Goal: Task Accomplishment & Management: Complete application form

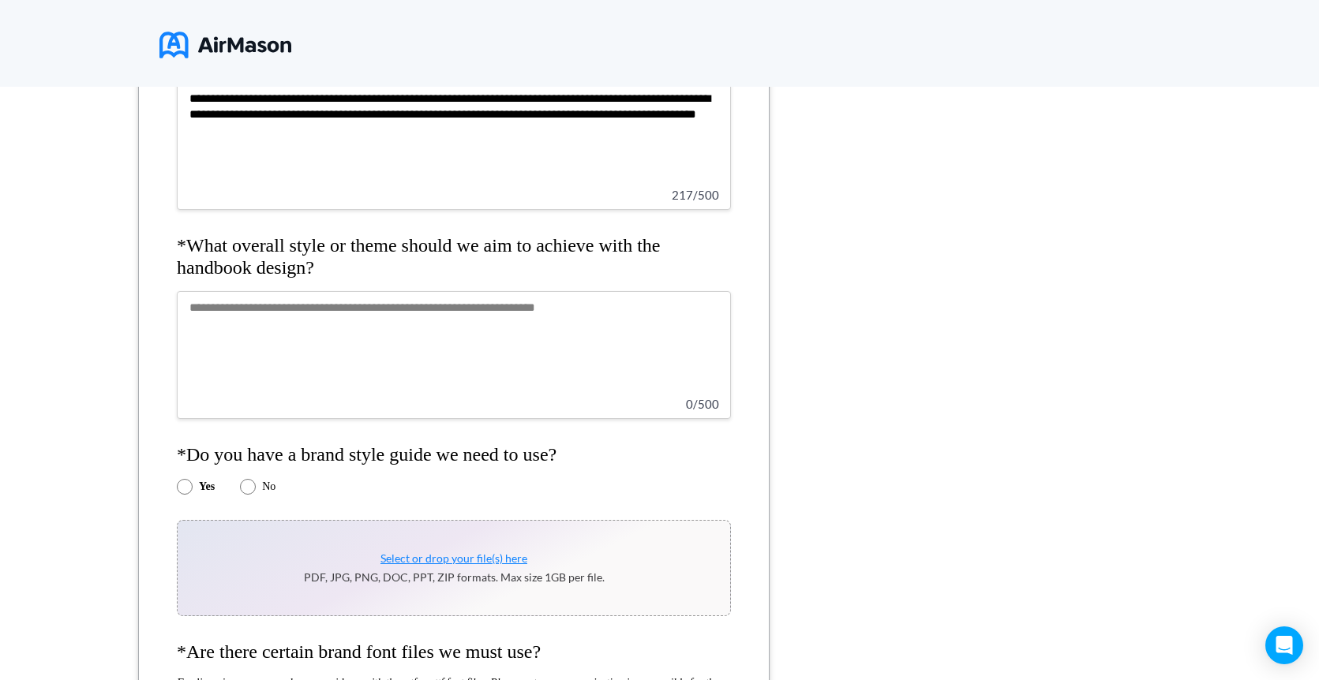
type textarea "**********"
click at [498, 339] on textarea at bounding box center [454, 355] width 554 height 128
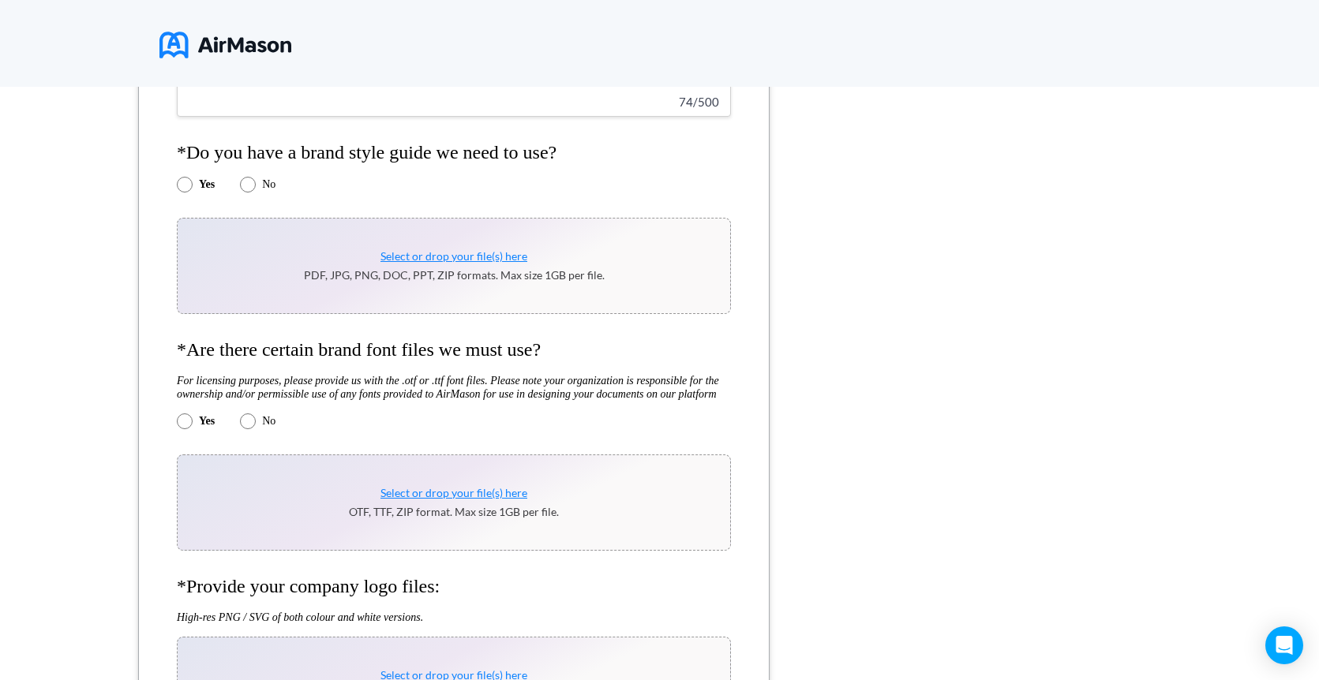
scroll to position [766, 0]
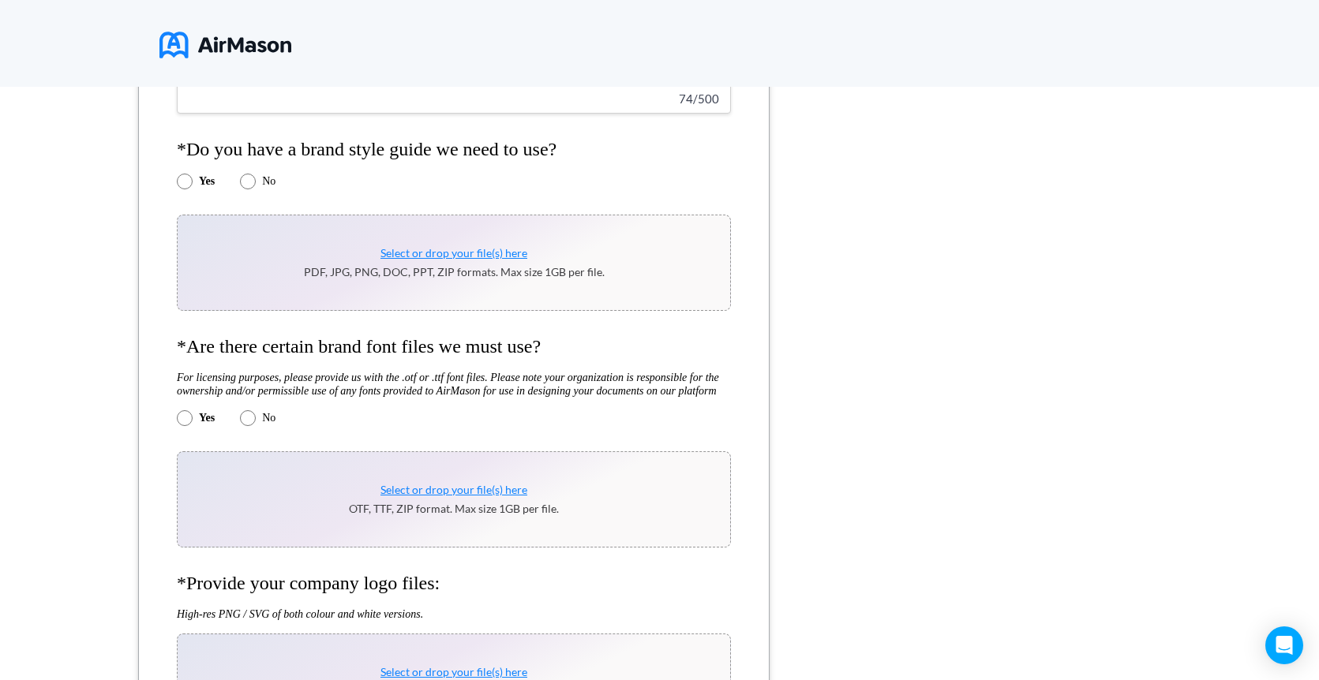
type textarea "**********"
click at [426, 253] on span "Select or drop your file(s) here" at bounding box center [453, 252] width 147 height 13
click at [440, 252] on span "Select or drop your file(s) here" at bounding box center [453, 252] width 147 height 13
click at [413, 496] on span "Select or drop your file(s) here" at bounding box center [453, 489] width 147 height 13
click at [444, 496] on span "Select or drop your file(s) here" at bounding box center [453, 489] width 147 height 13
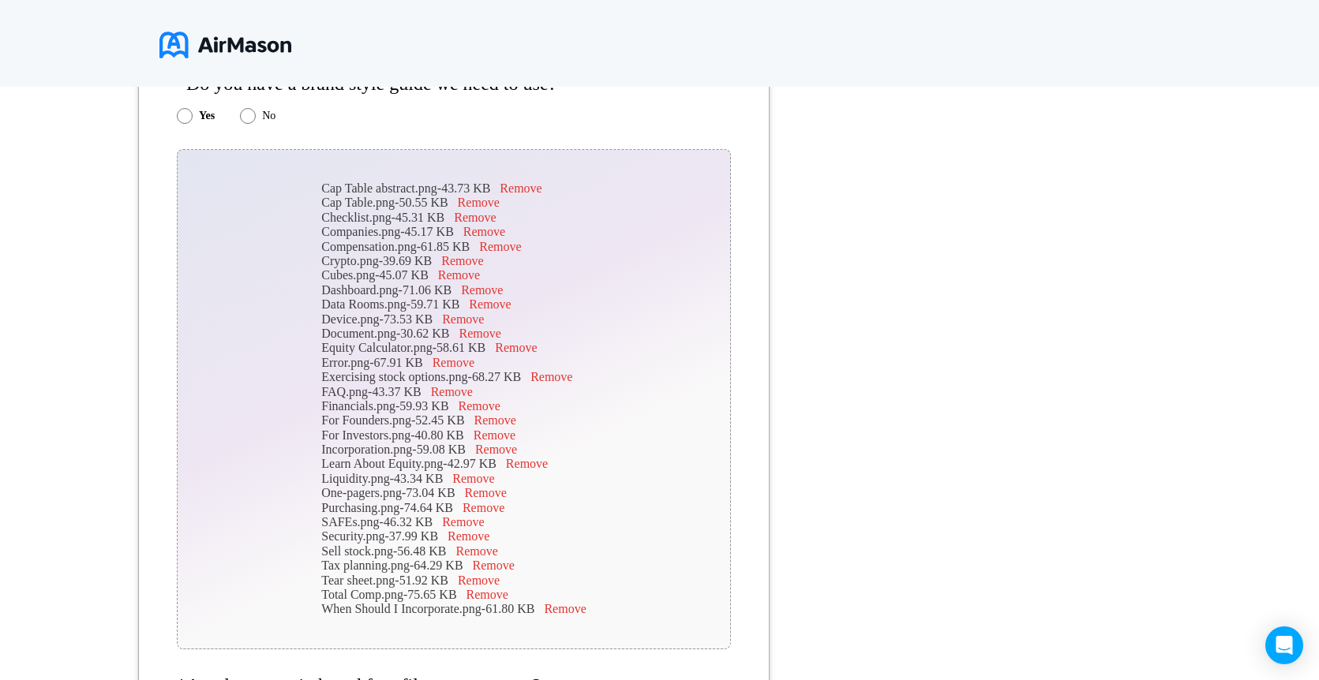
scroll to position [833, 0]
click at [568, 613] on button "Remove" at bounding box center [565, 608] width 42 height 14
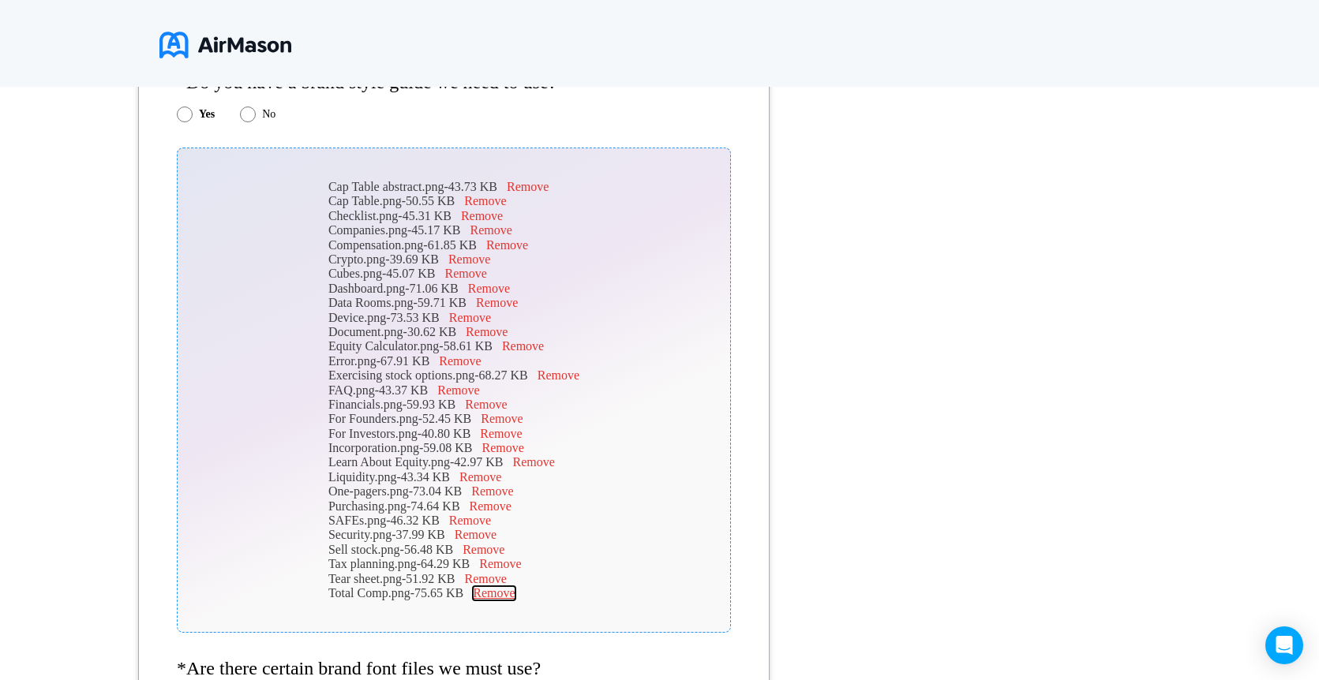
click at [507, 590] on button "Remove" at bounding box center [494, 593] width 42 height 14
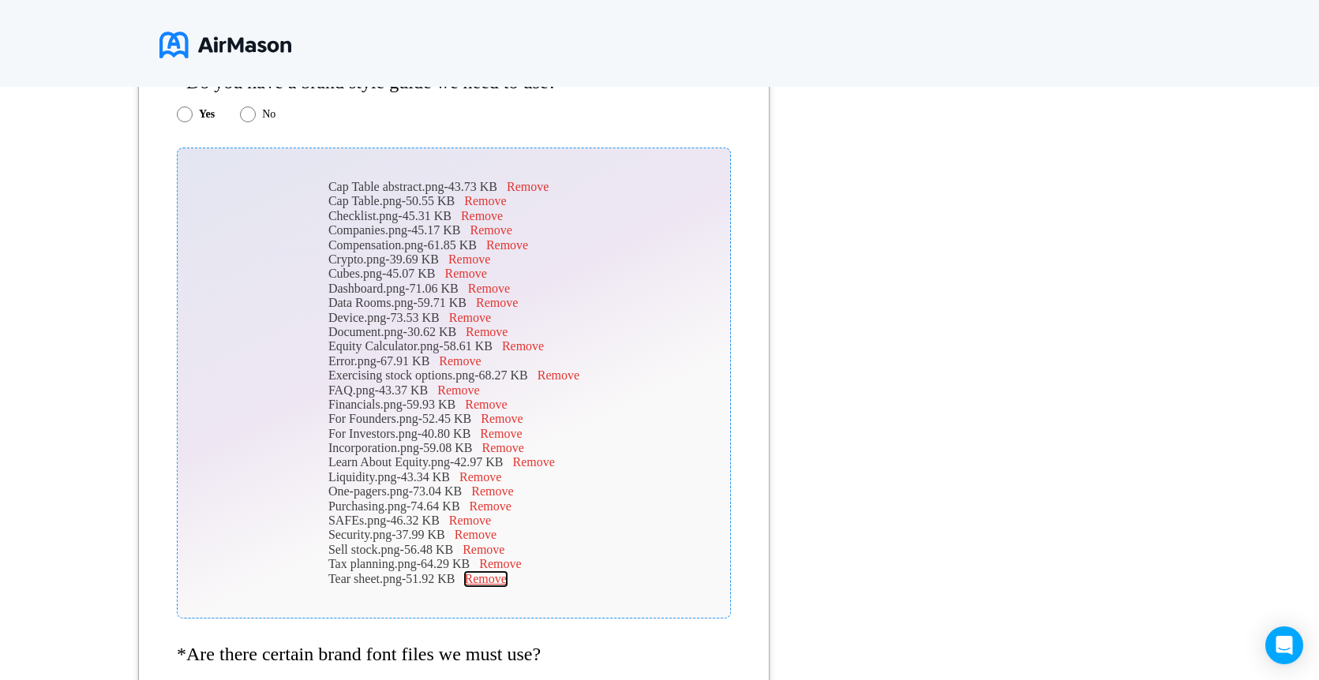
click at [507, 584] on button "Remove" at bounding box center [486, 579] width 42 height 14
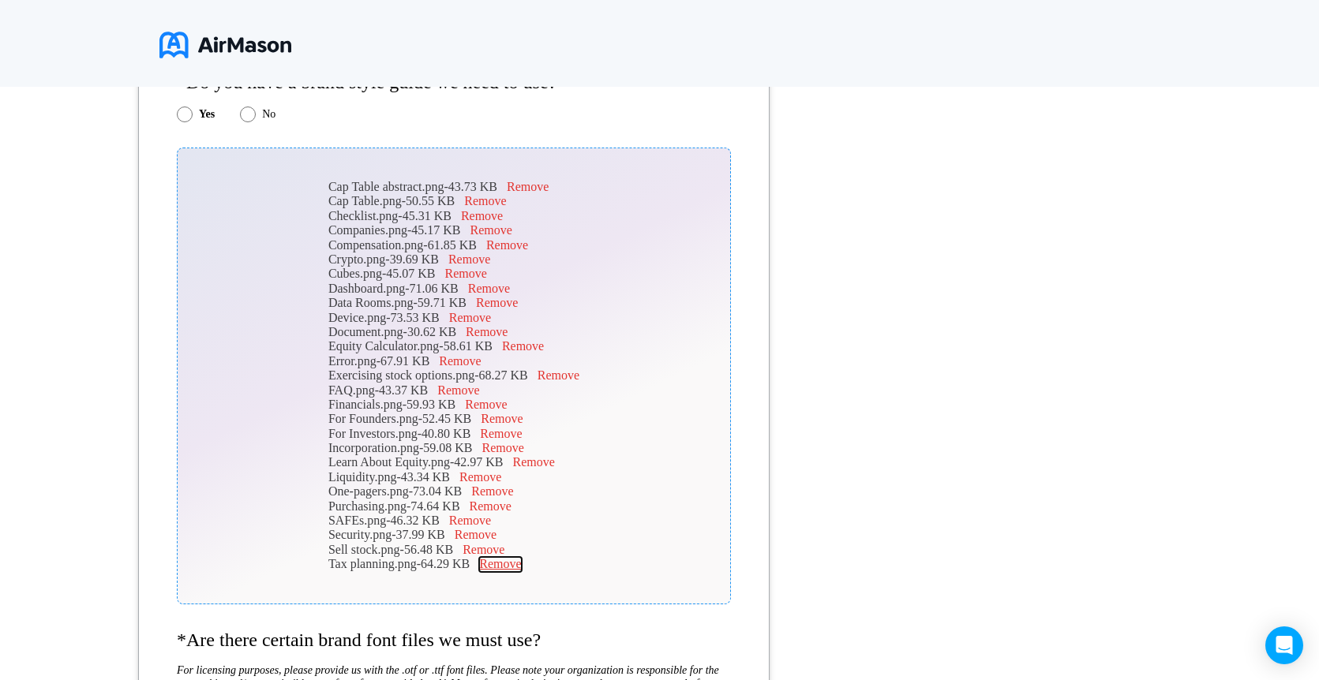
click at [507, 566] on button "Remove" at bounding box center [500, 564] width 42 height 14
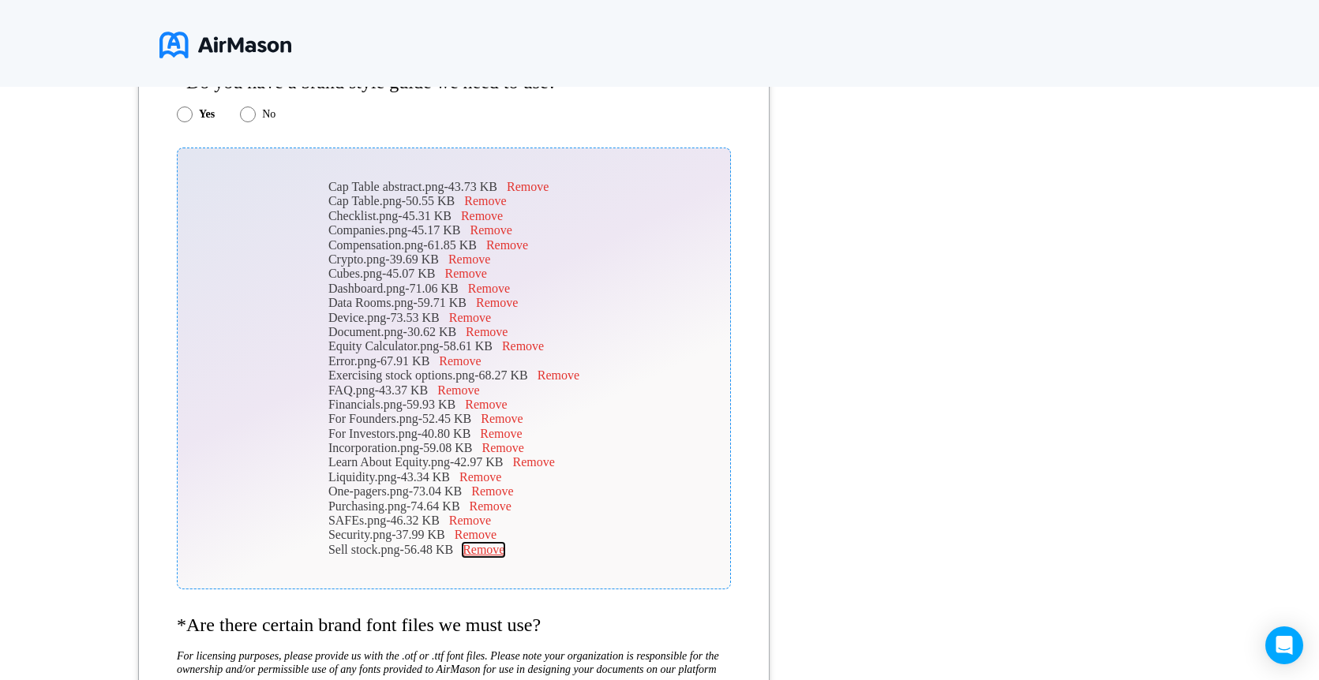
click at [485, 548] on button "Remove" at bounding box center [483, 550] width 42 height 14
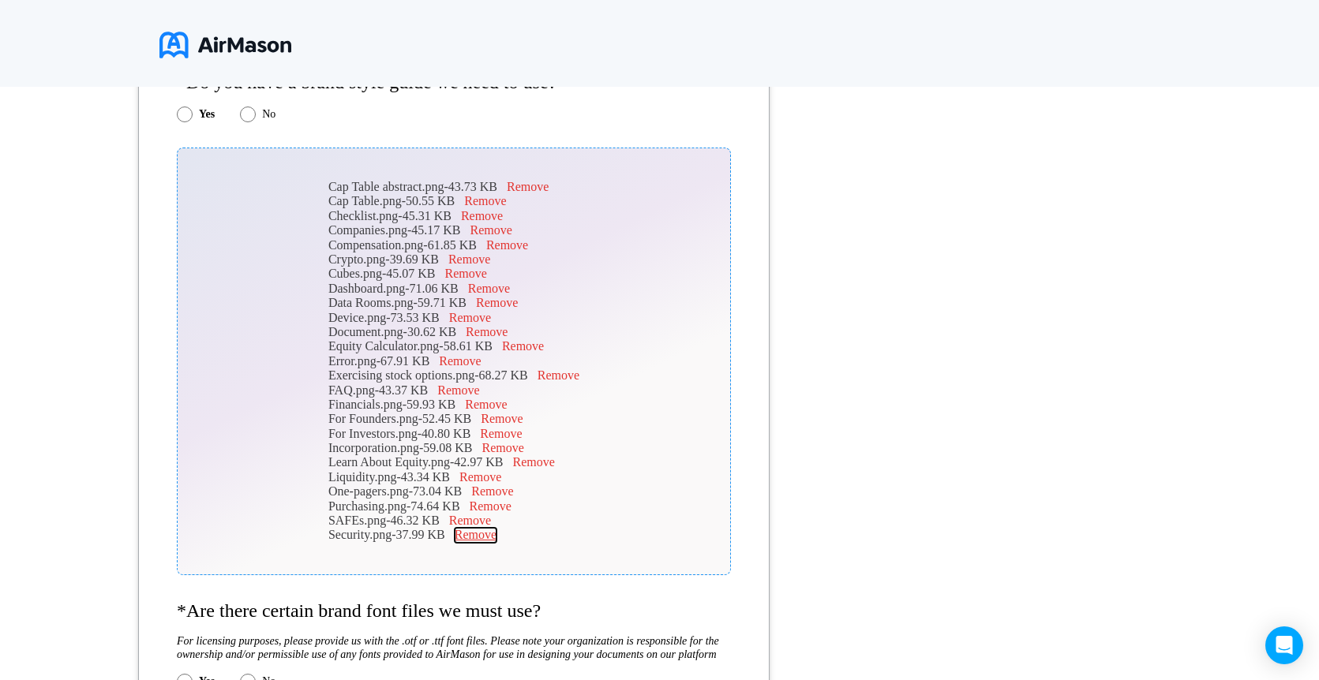
click at [478, 534] on button "Remove" at bounding box center [476, 535] width 42 height 14
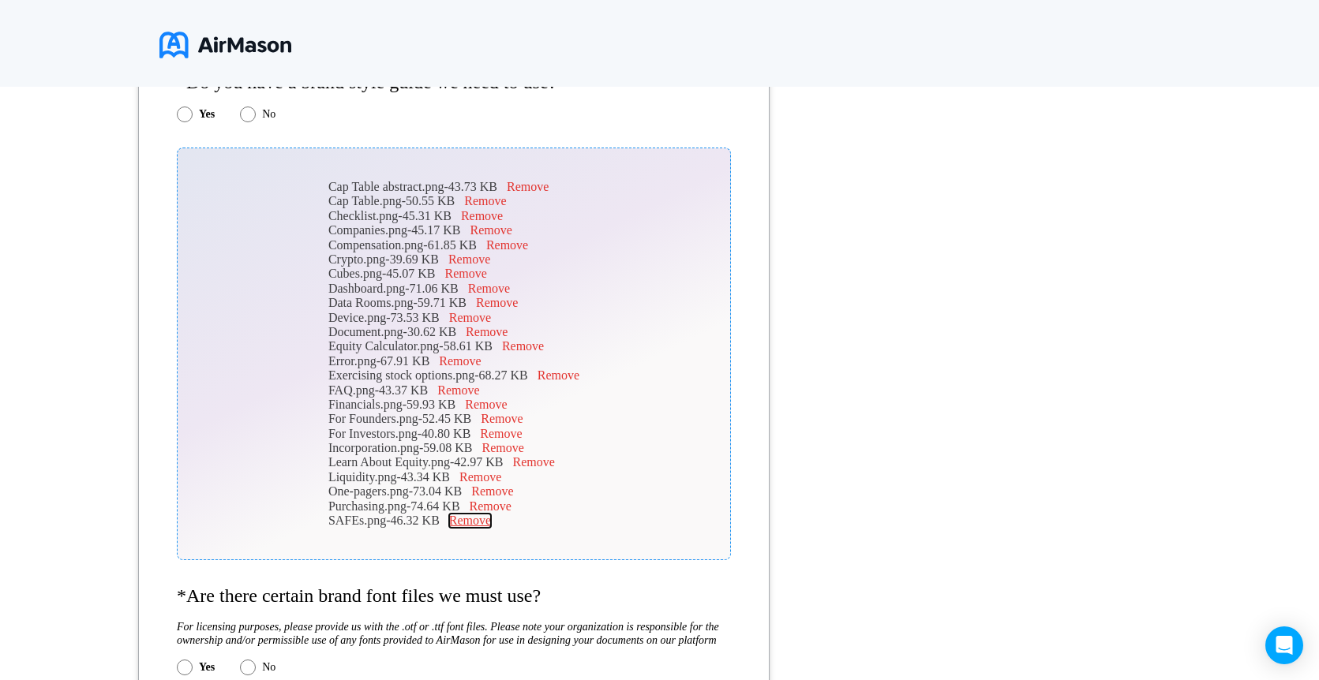
click at [476, 522] on button "Remove" at bounding box center [470, 521] width 42 height 14
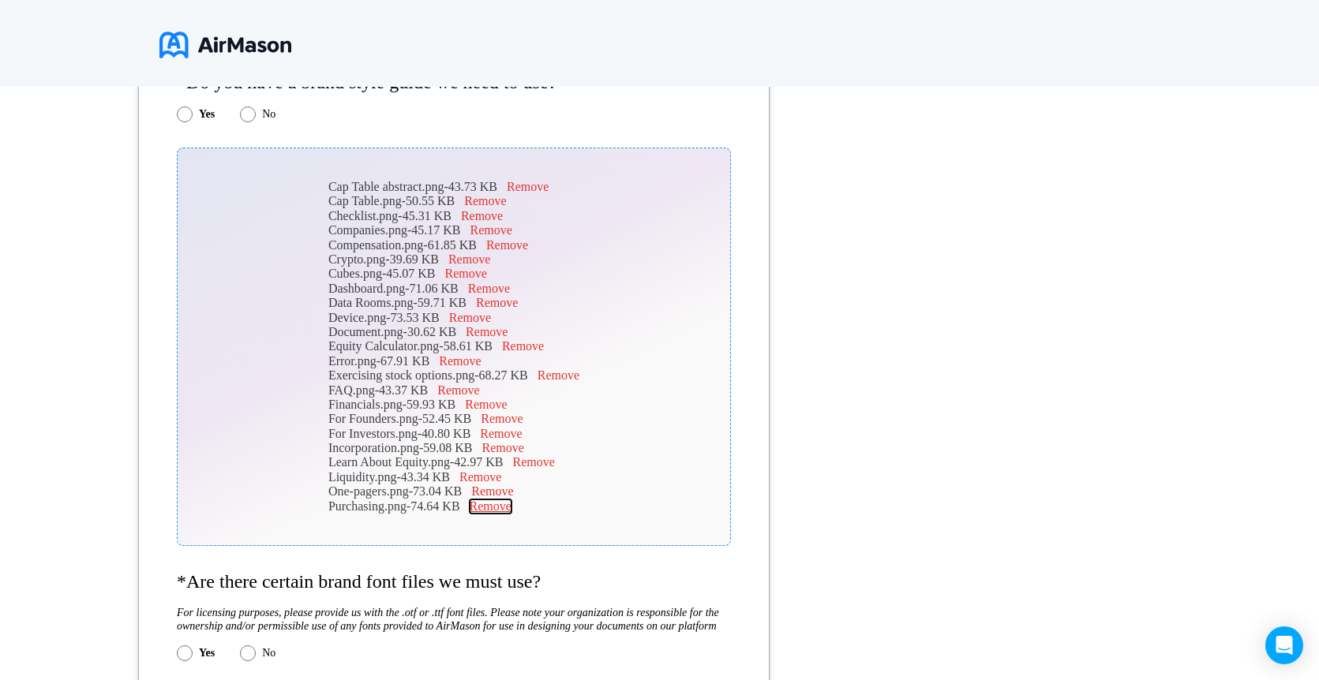
click at [476, 504] on button "Remove" at bounding box center [491, 507] width 42 height 14
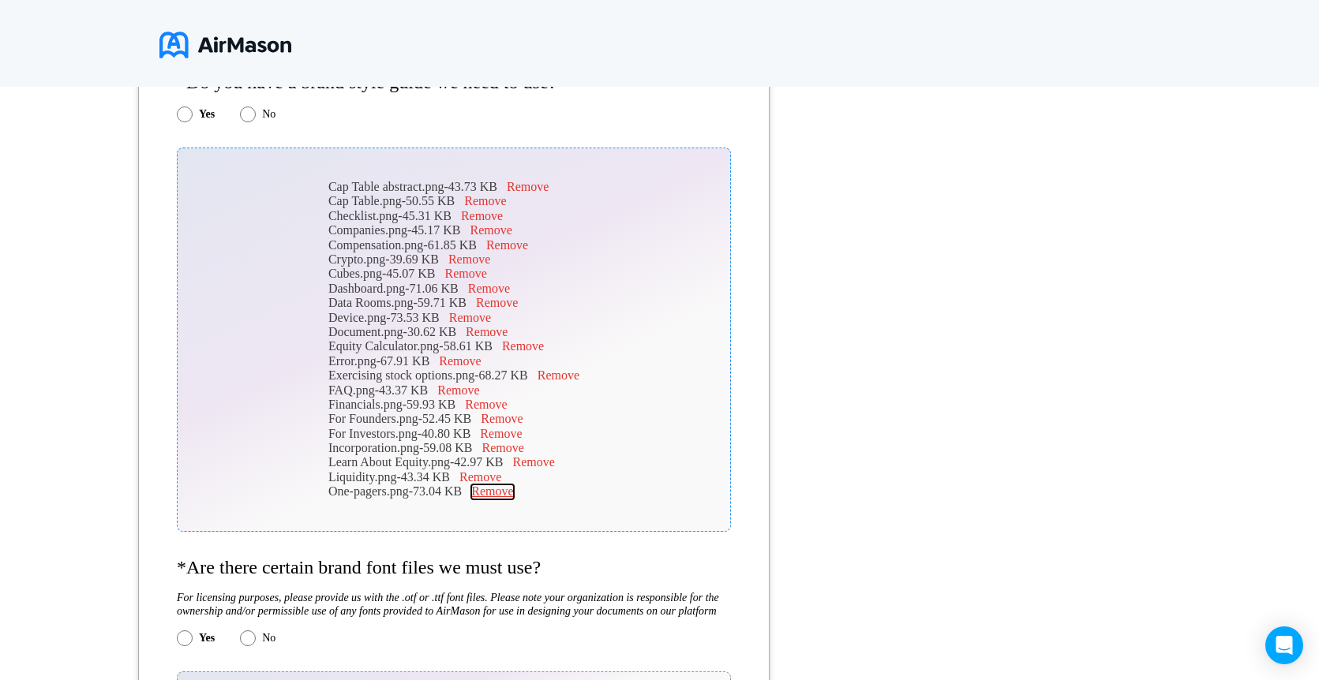
click at [489, 490] on button "Remove" at bounding box center [492, 492] width 42 height 14
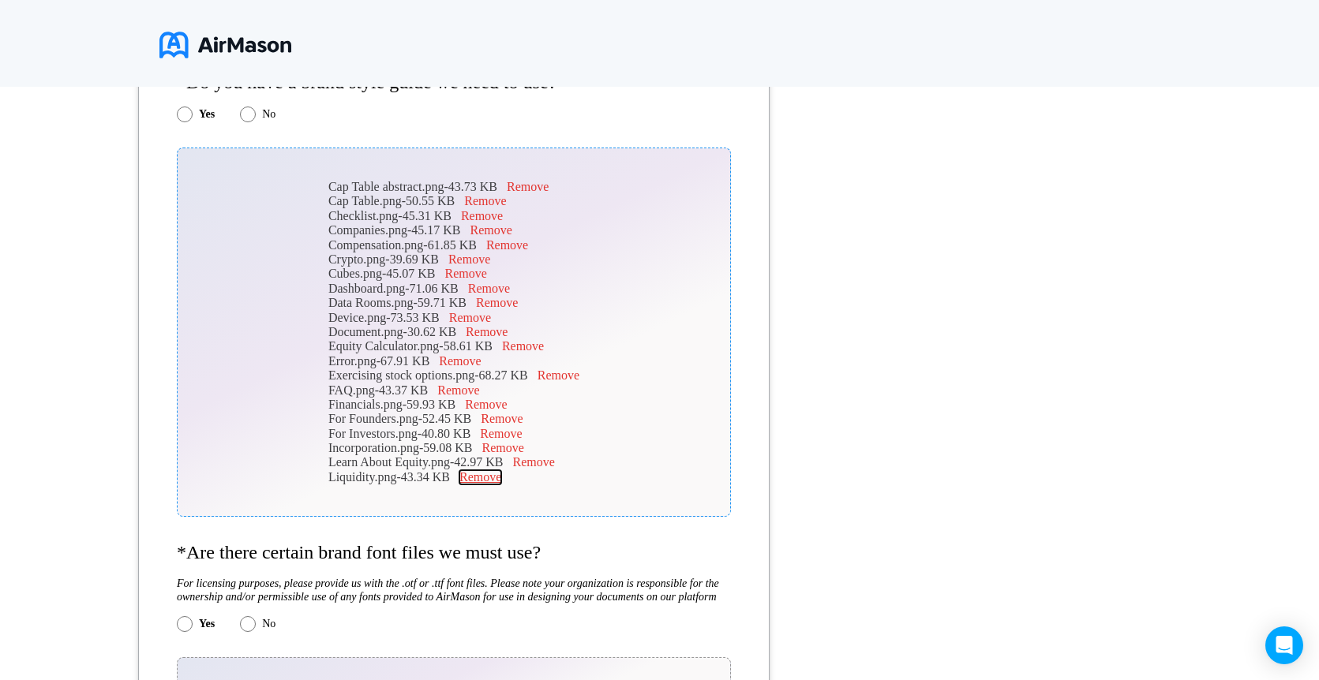
click at [483, 481] on button "Remove" at bounding box center [480, 477] width 42 height 14
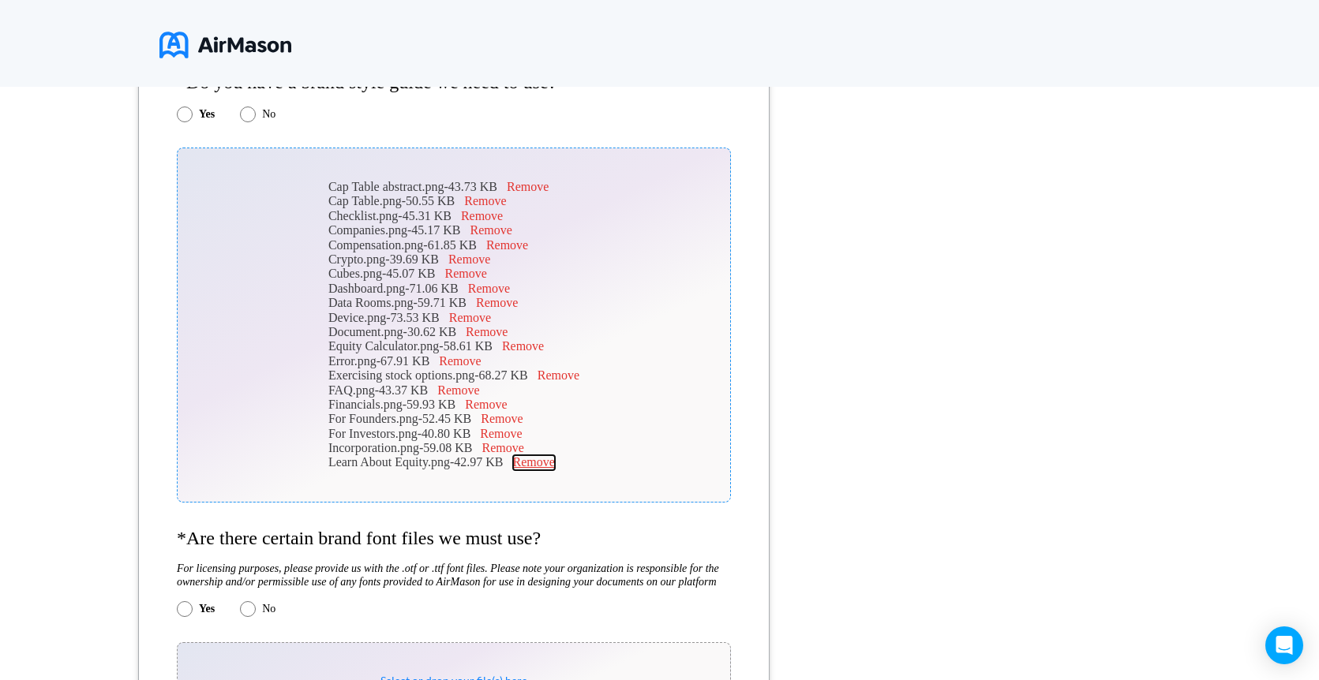
click at [541, 462] on button "Remove" at bounding box center [534, 462] width 42 height 14
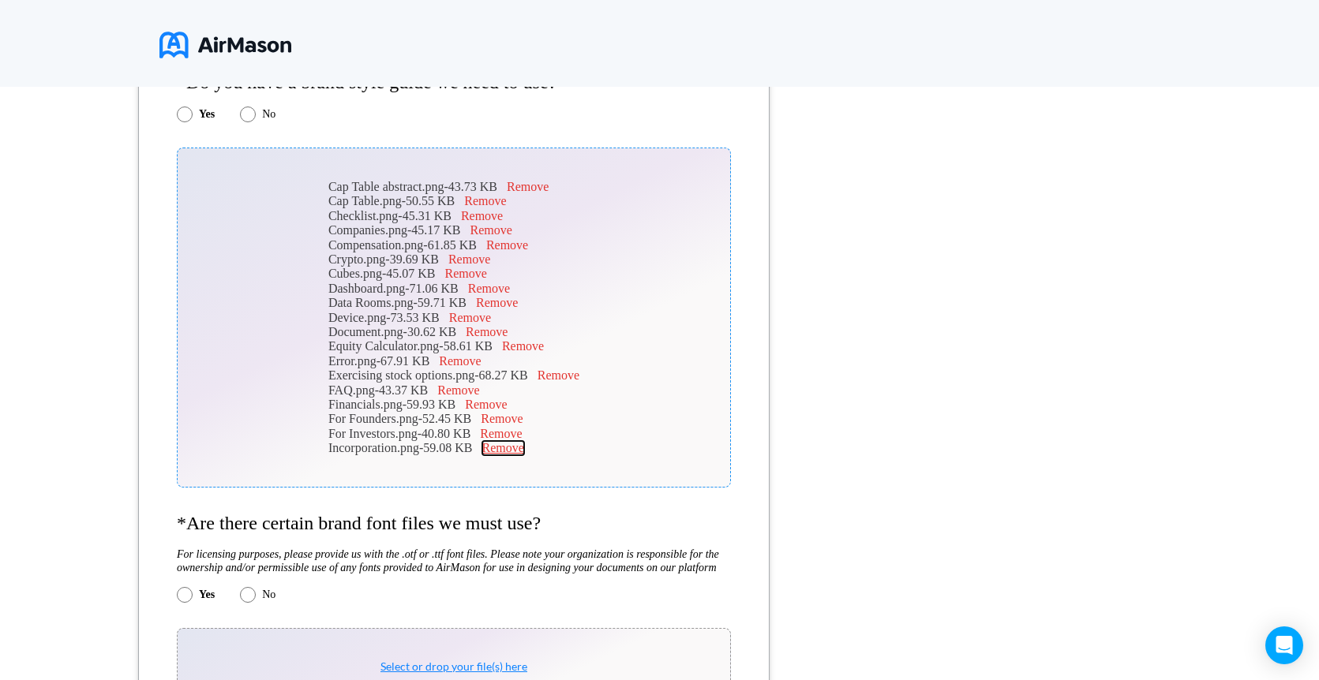
click at [518, 451] on button "Remove" at bounding box center [503, 448] width 42 height 14
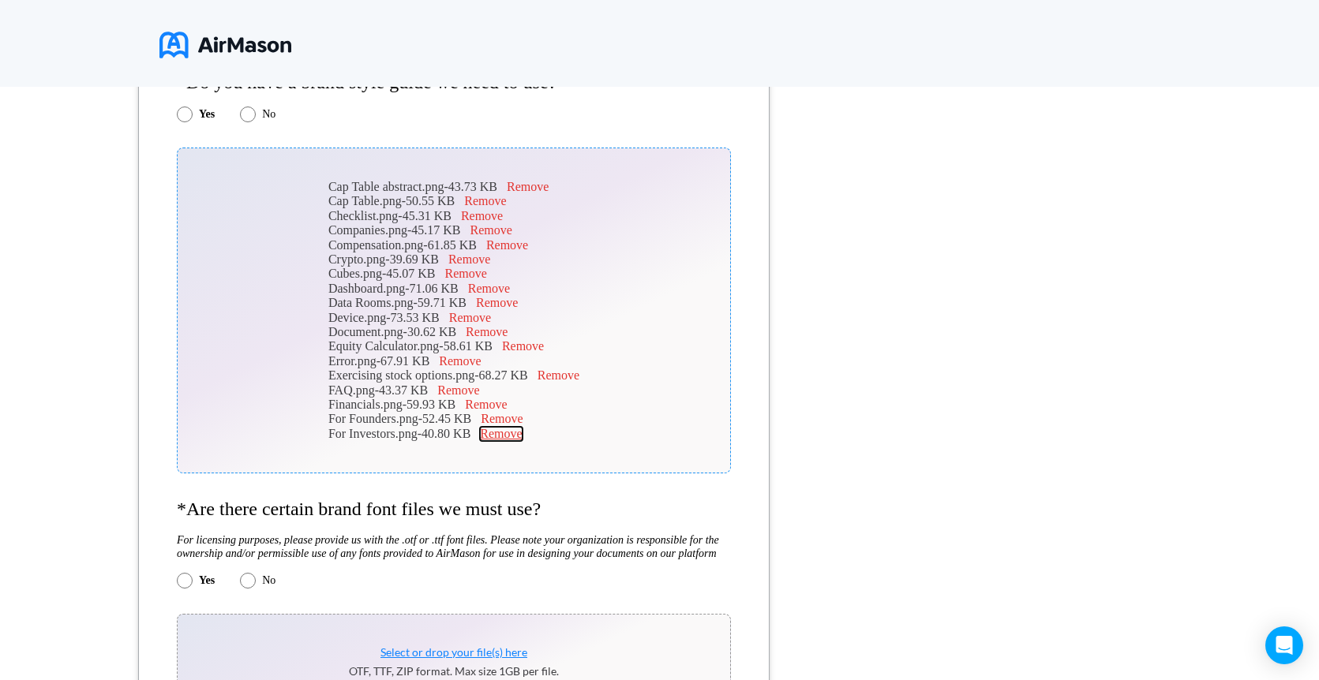
click at [514, 429] on button "Remove" at bounding box center [501, 434] width 42 height 14
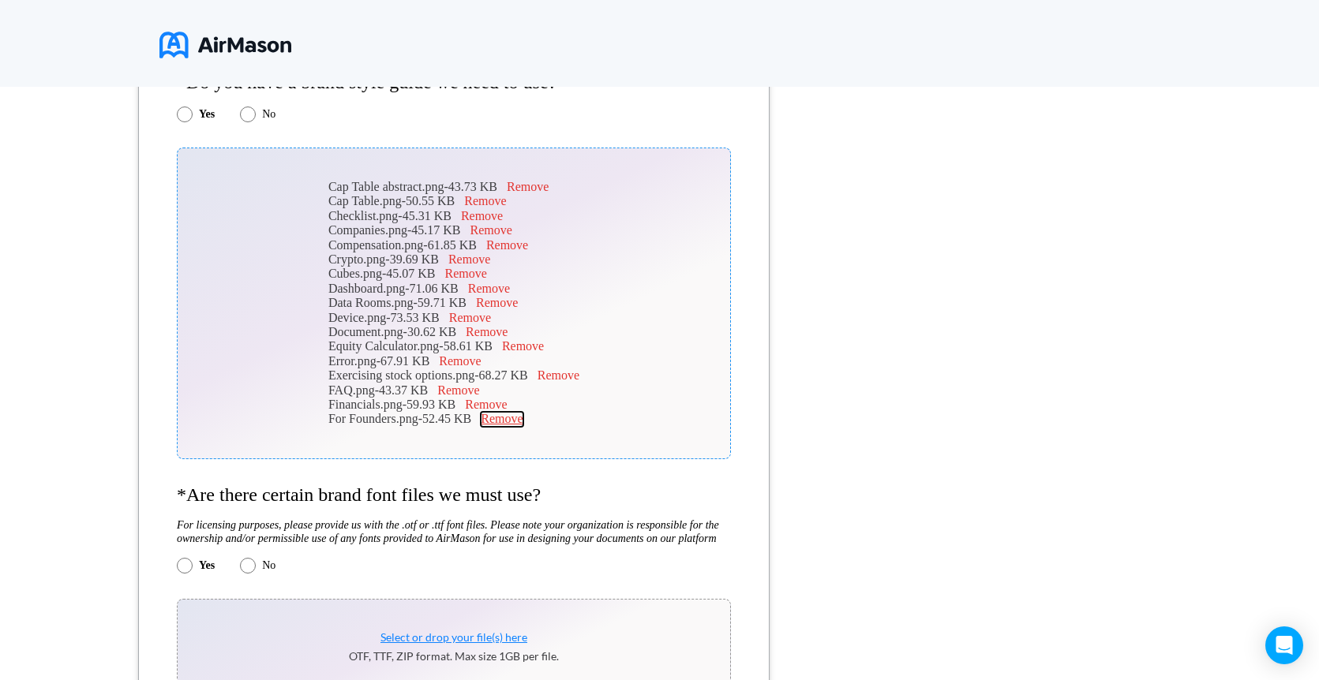
click at [512, 420] on button "Remove" at bounding box center [502, 419] width 42 height 14
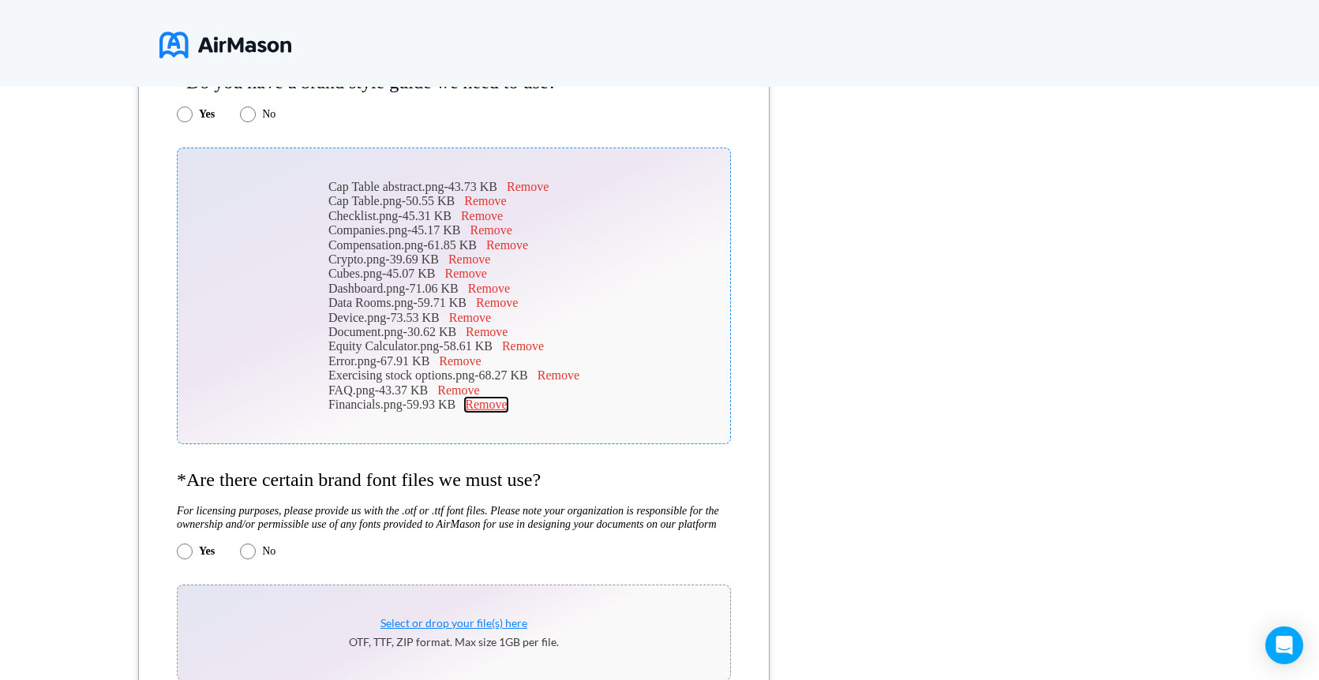
click at [496, 404] on button "Remove" at bounding box center [486, 405] width 42 height 14
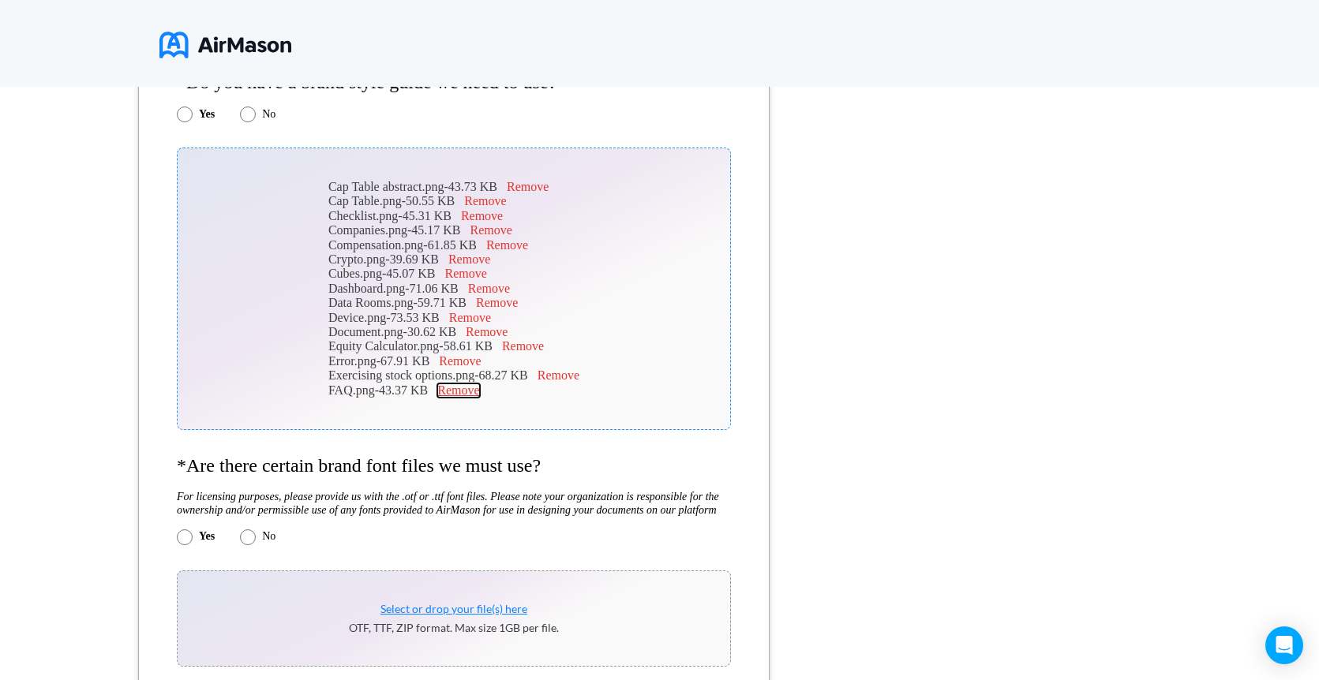
click at [473, 394] on button "Remove" at bounding box center [458, 391] width 42 height 14
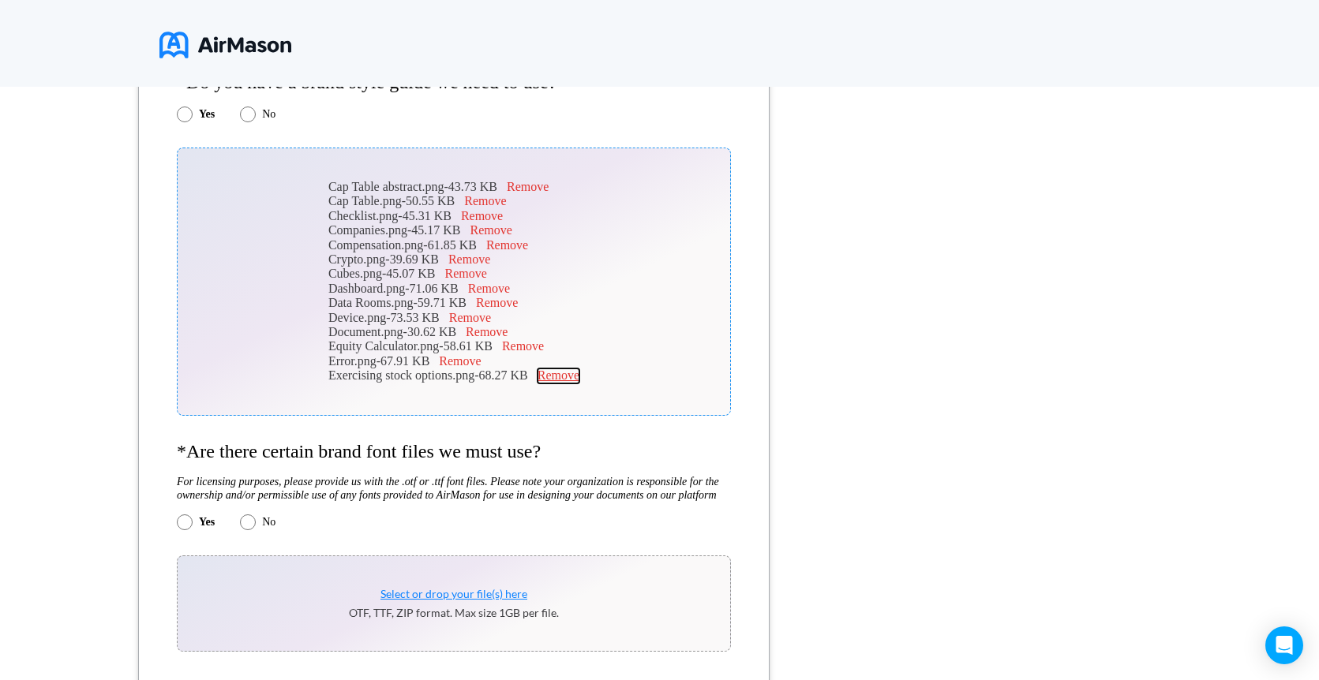
click at [578, 369] on button "Remove" at bounding box center [558, 376] width 42 height 14
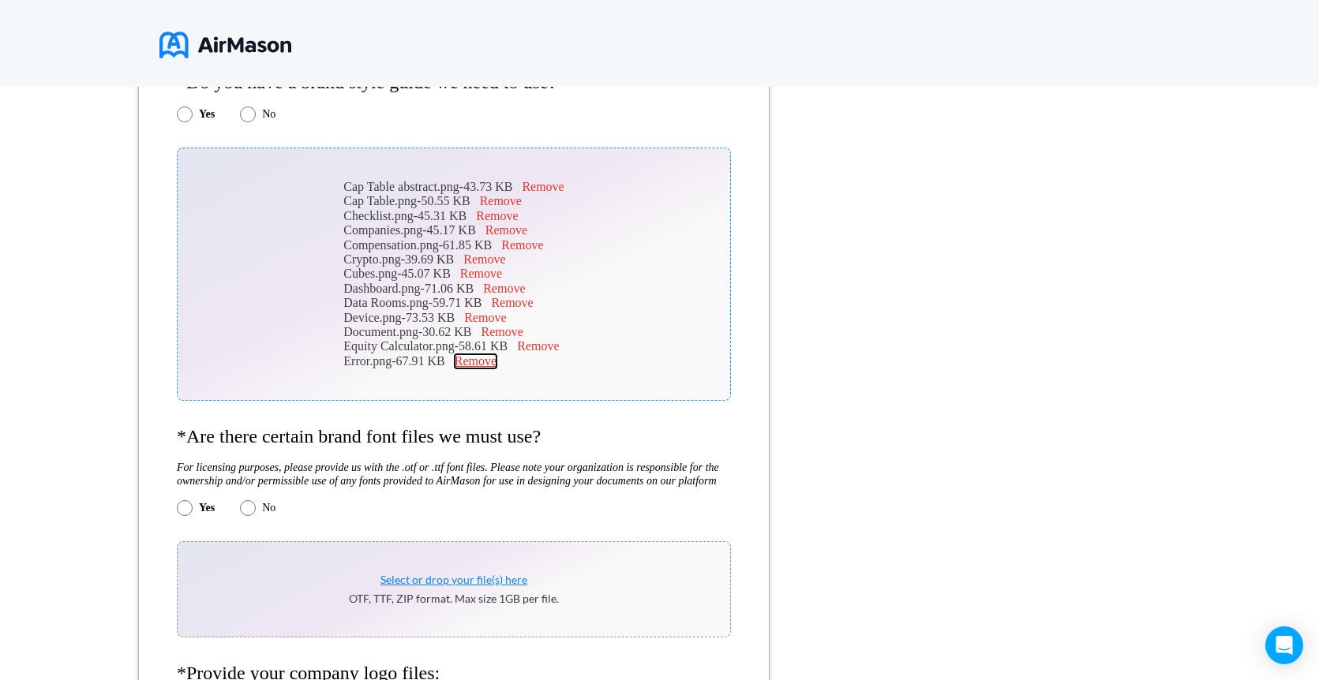
click at [492, 365] on button "Remove" at bounding box center [476, 361] width 42 height 14
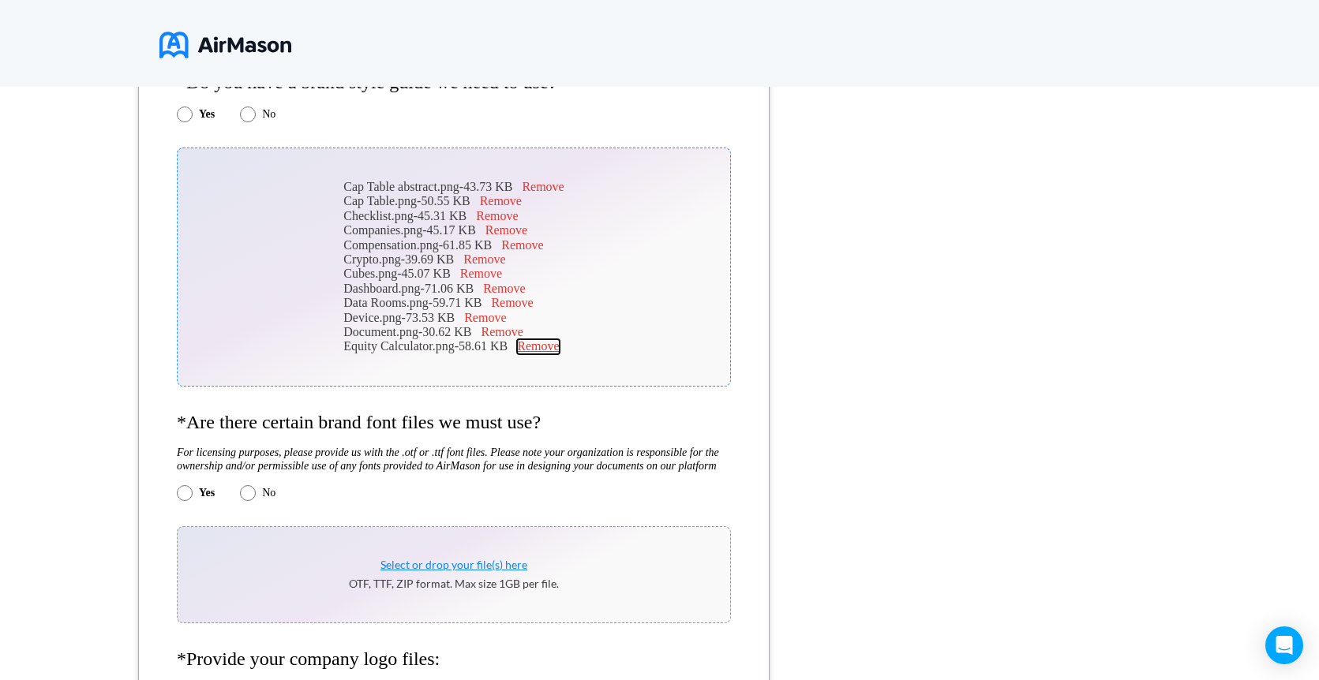
click at [526, 351] on button "Remove" at bounding box center [538, 346] width 42 height 14
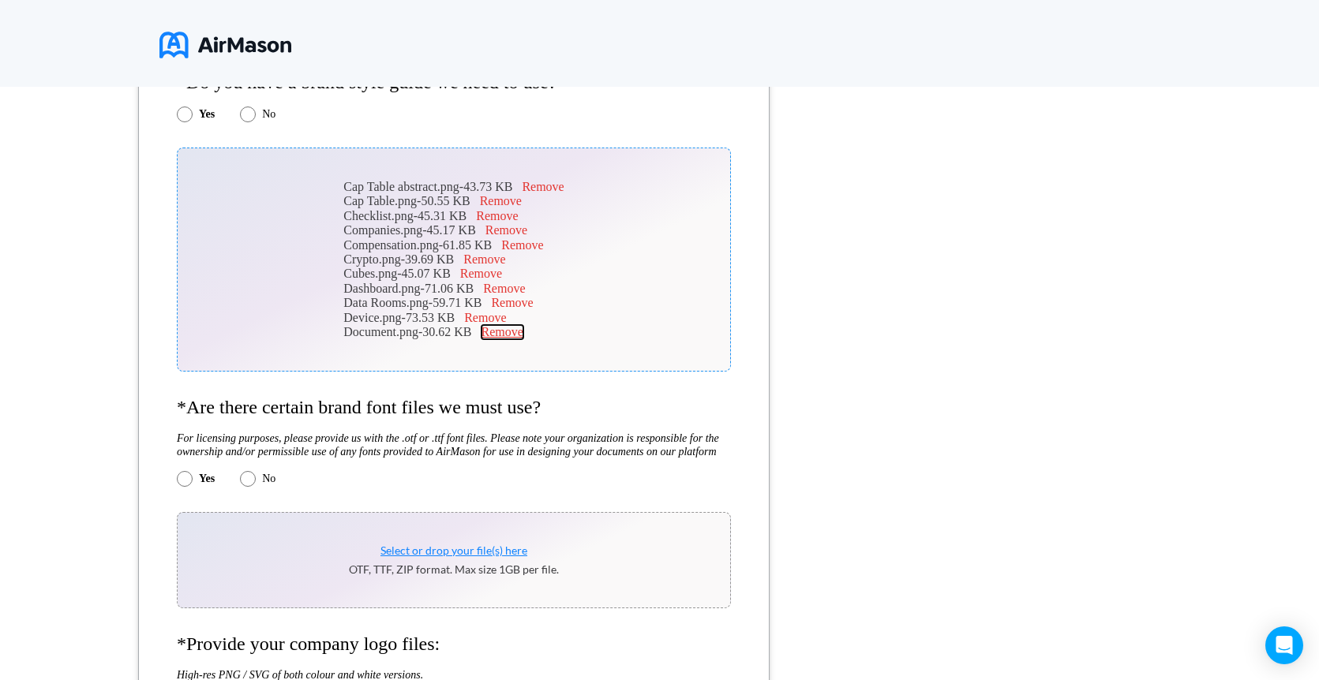
click at [505, 335] on button "Remove" at bounding box center [502, 332] width 42 height 14
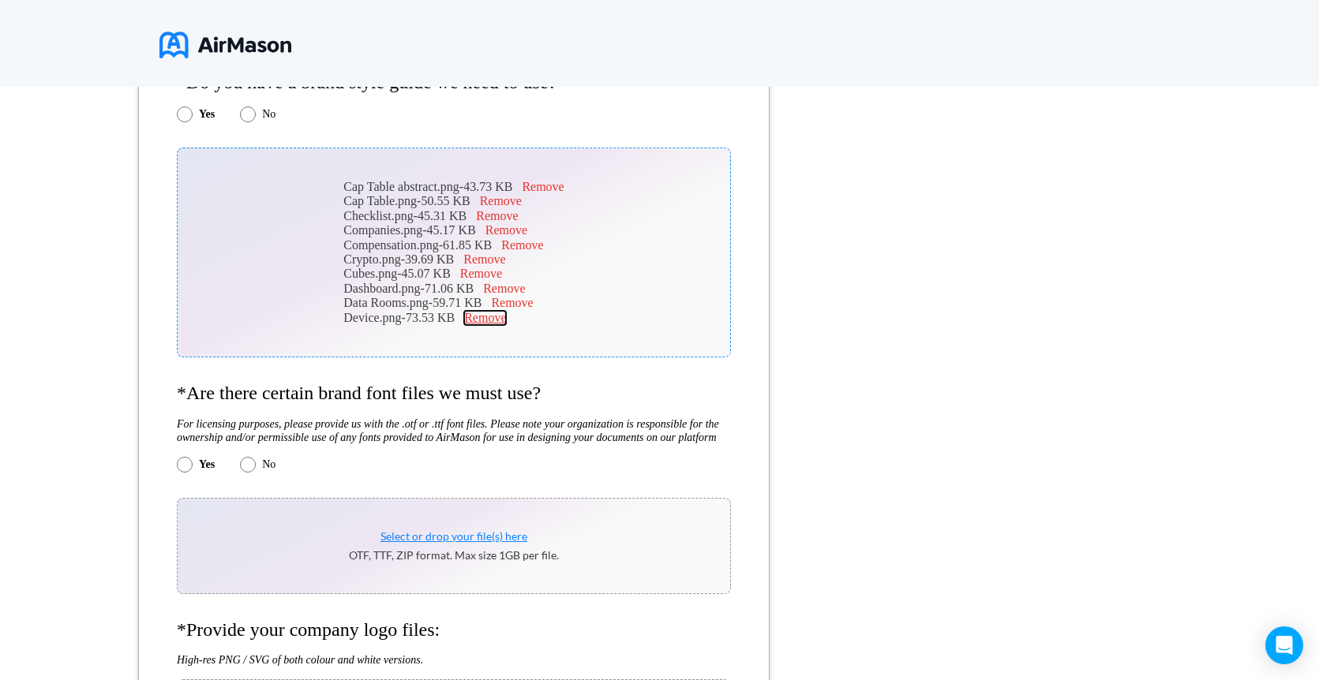
click at [496, 324] on button "Remove" at bounding box center [485, 318] width 42 height 14
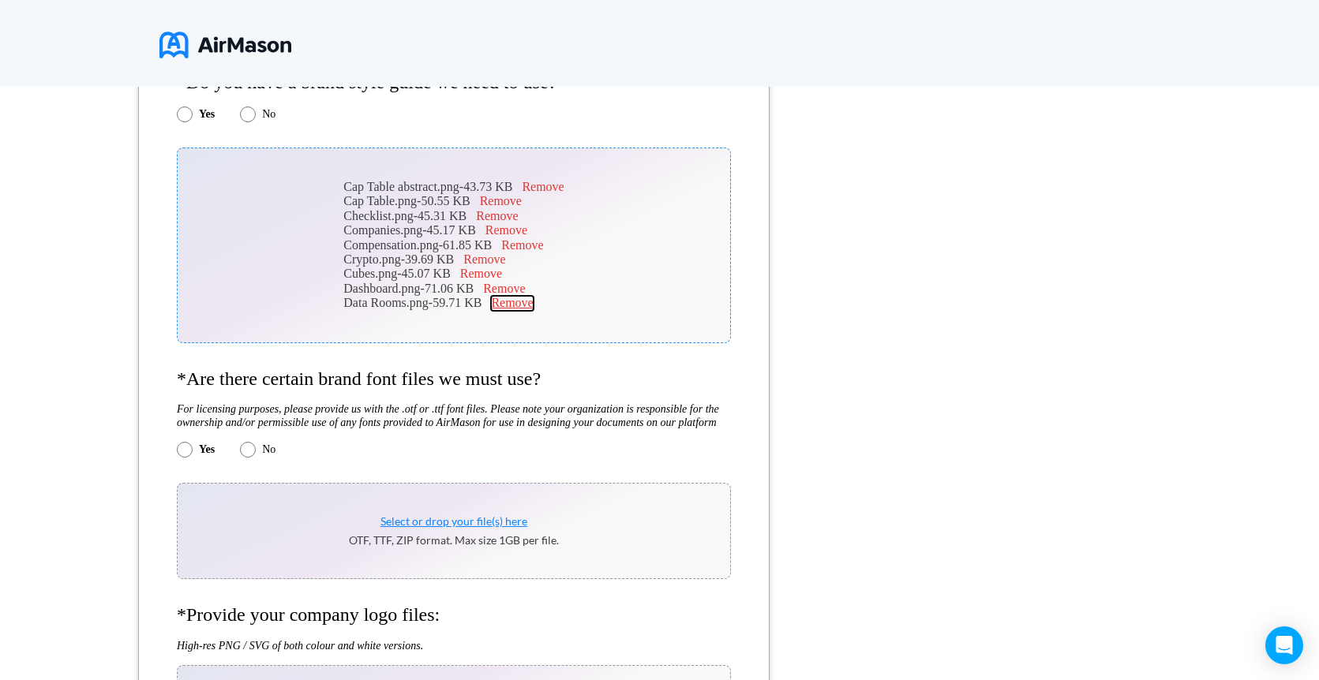
click at [512, 310] on button "Remove" at bounding box center [512, 303] width 42 height 14
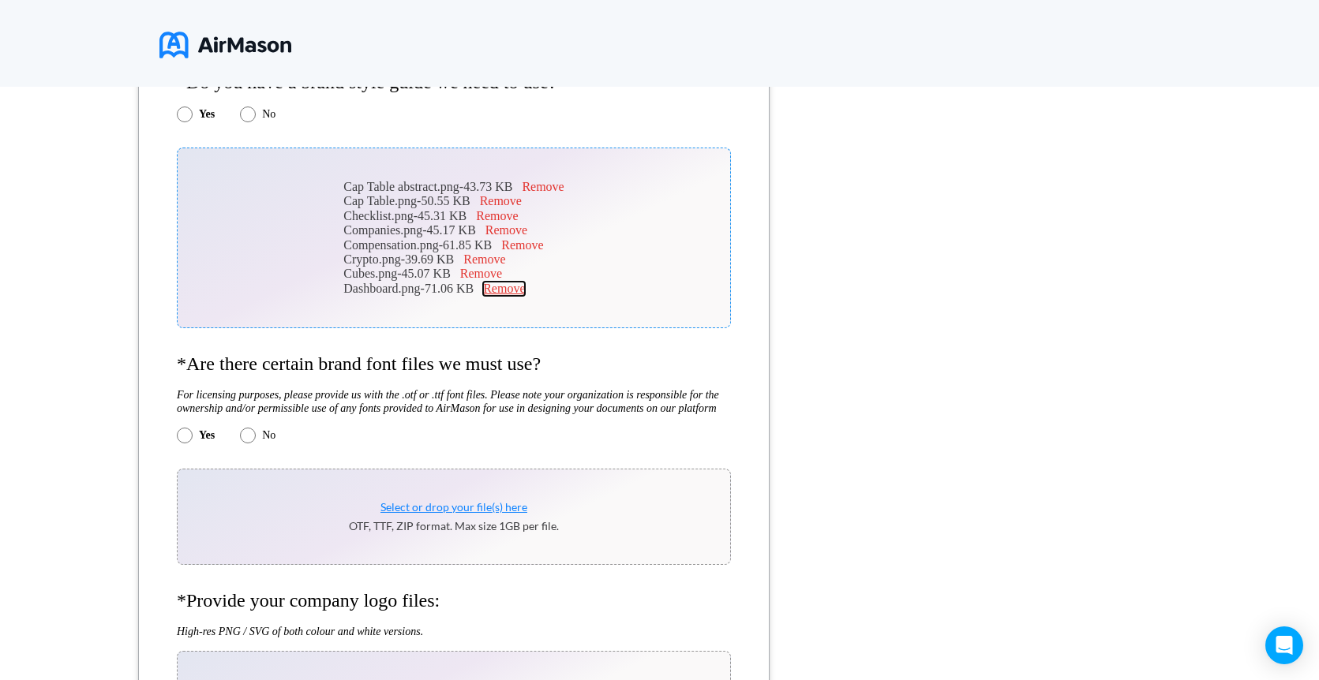
click at [511, 286] on button "Remove" at bounding box center [504, 289] width 42 height 14
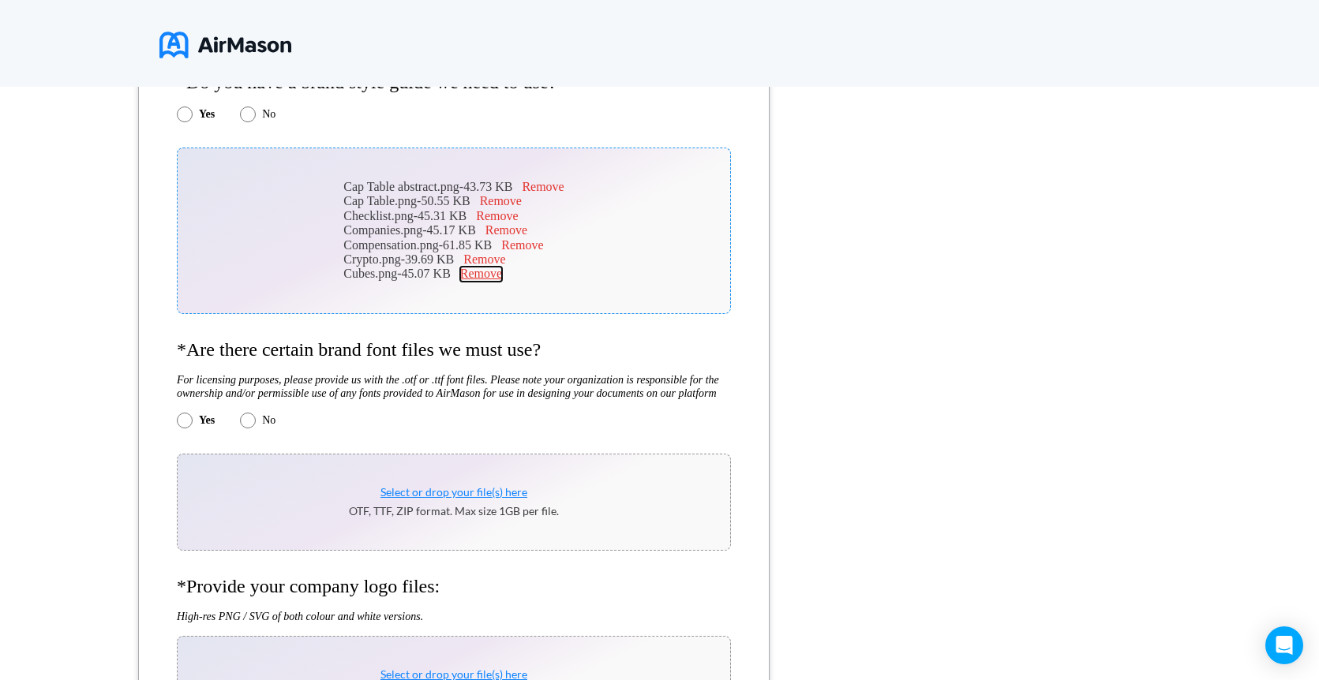
click at [499, 276] on button "Remove" at bounding box center [481, 274] width 42 height 14
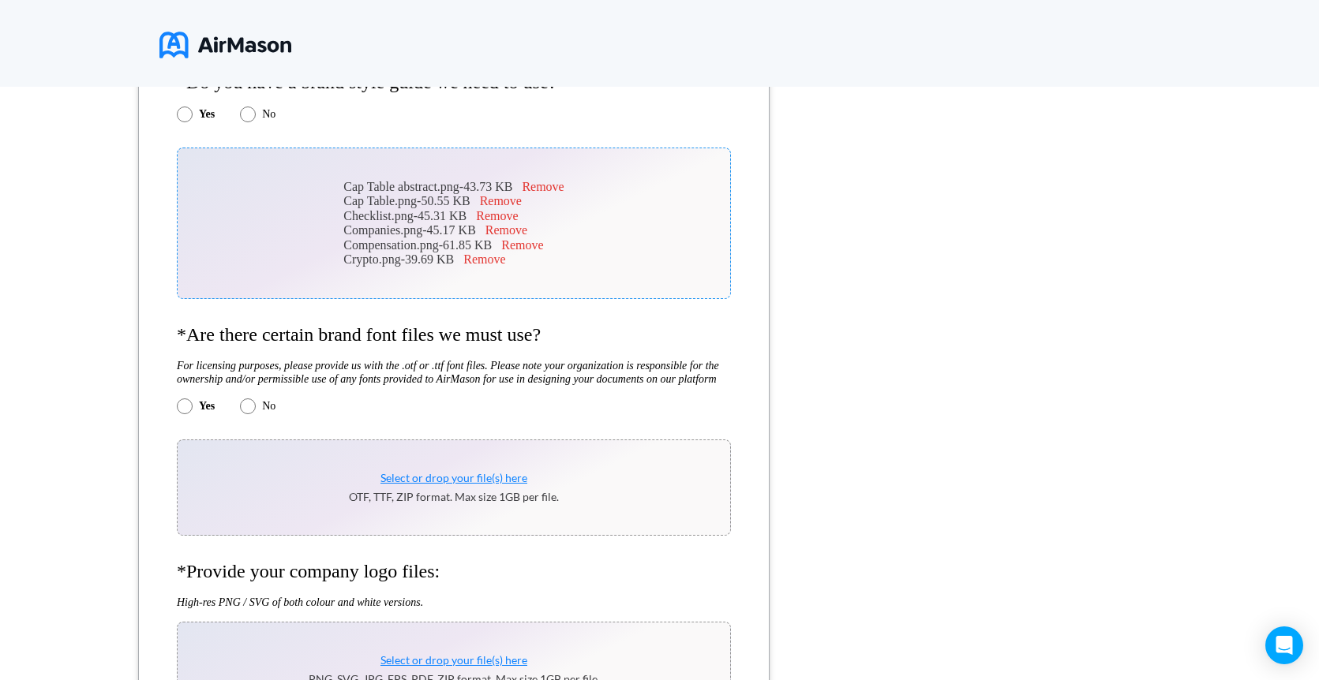
click at [495, 271] on div "Cap Table abstract.png - 43.73 KB Remove Cap Table.png - 50.55 KB Remove Checkl…" at bounding box center [454, 224] width 554 height 152
click at [493, 264] on button "Remove" at bounding box center [484, 260] width 42 height 14
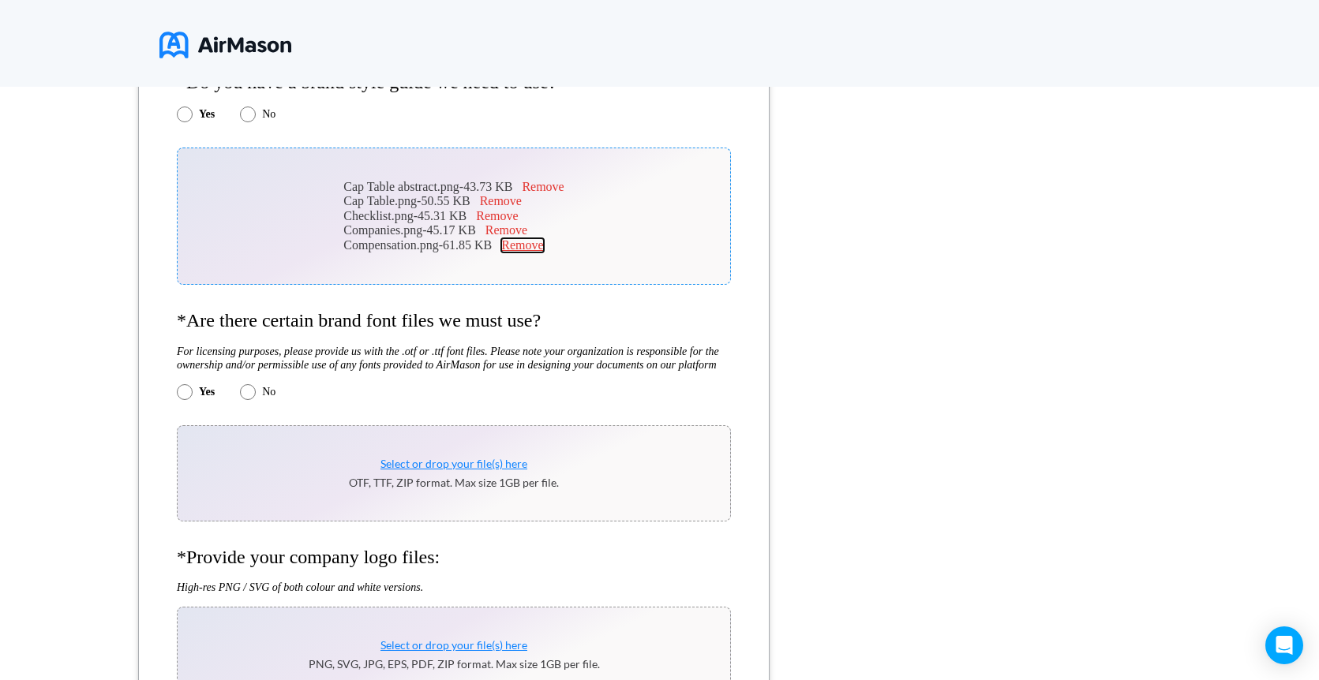
click at [520, 247] on button "Remove" at bounding box center [522, 245] width 42 height 14
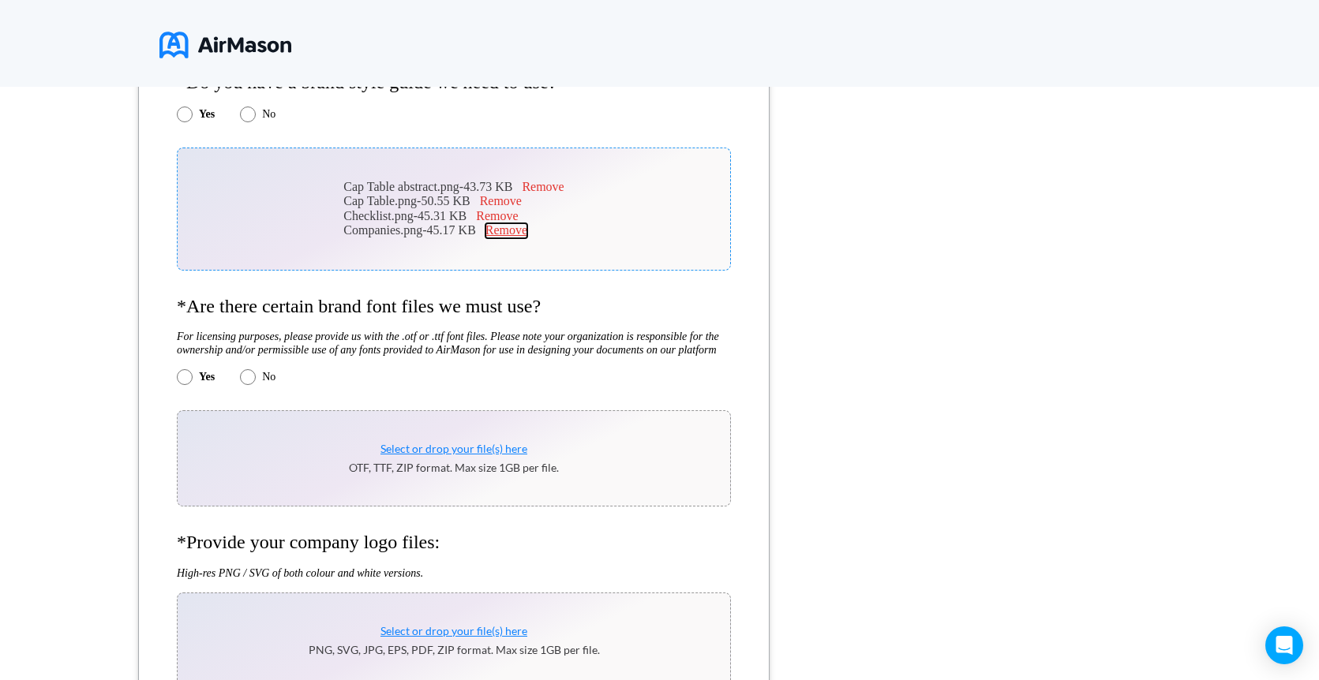
click at [512, 235] on button "Remove" at bounding box center [506, 230] width 42 height 14
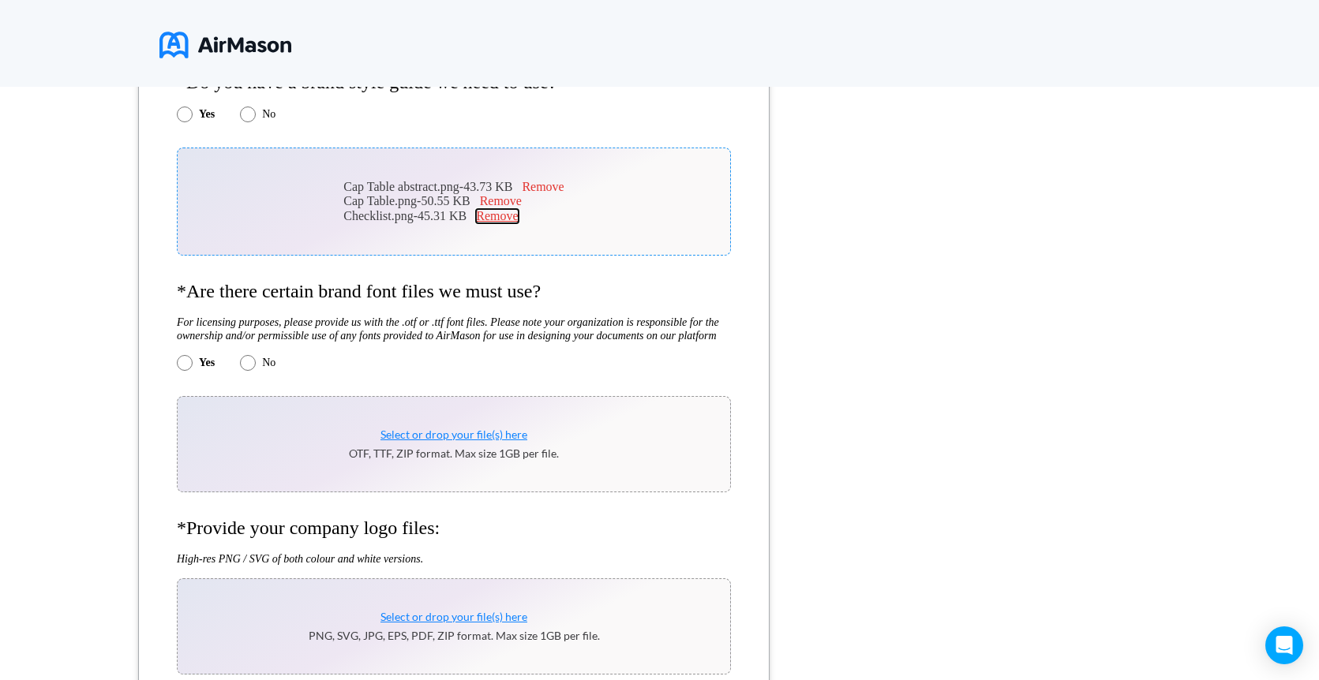
click at [504, 219] on button "Remove" at bounding box center [497, 216] width 42 height 14
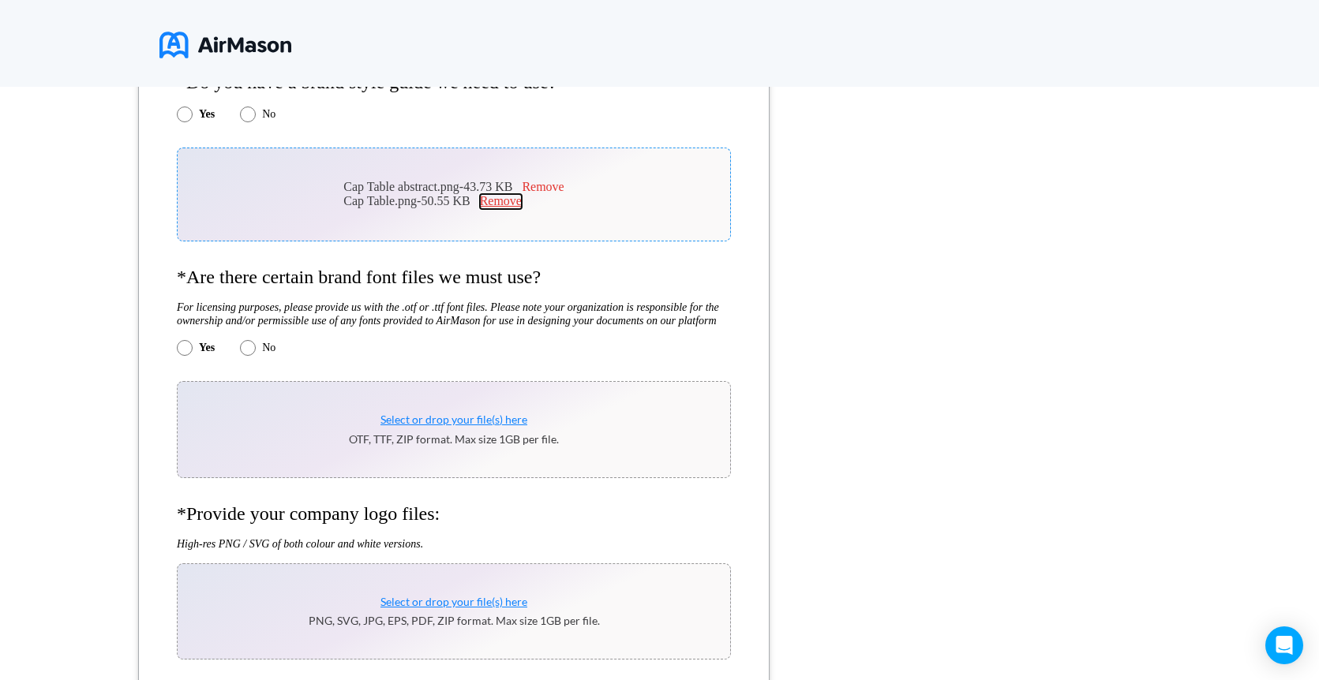
click at [505, 208] on button "Remove" at bounding box center [501, 201] width 42 height 14
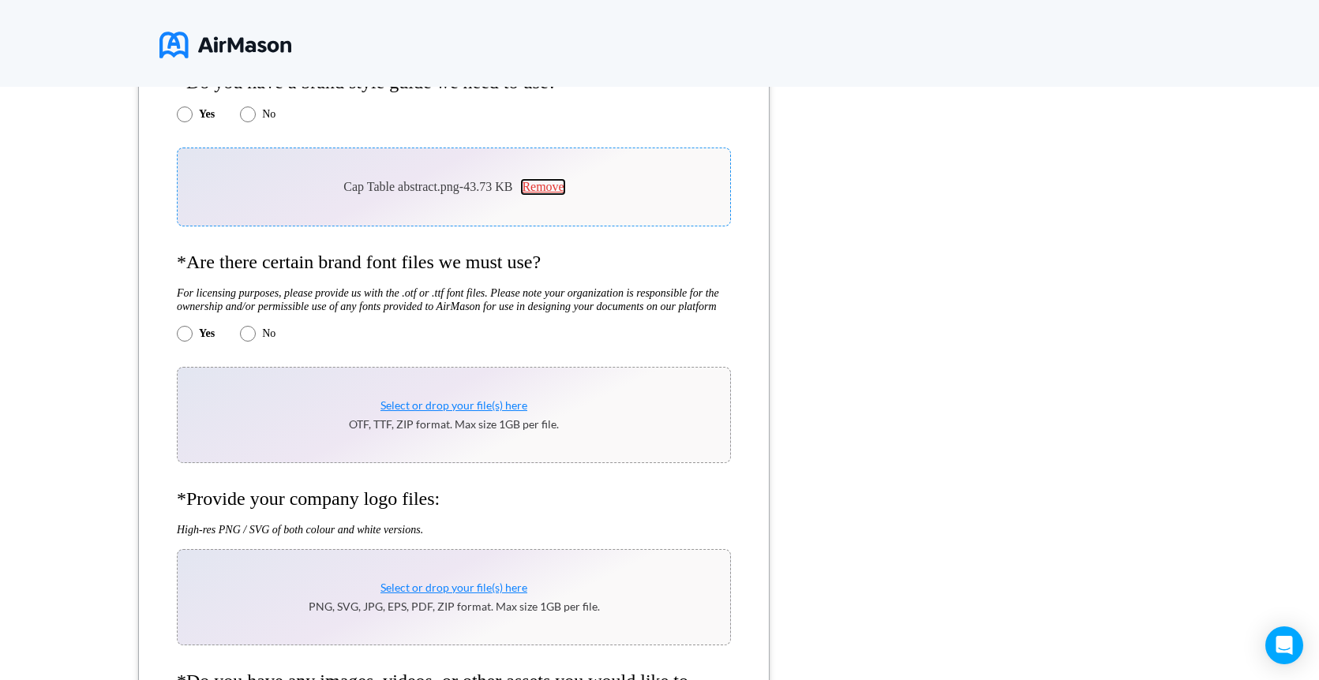
click at [536, 189] on button "Remove" at bounding box center [543, 187] width 42 height 14
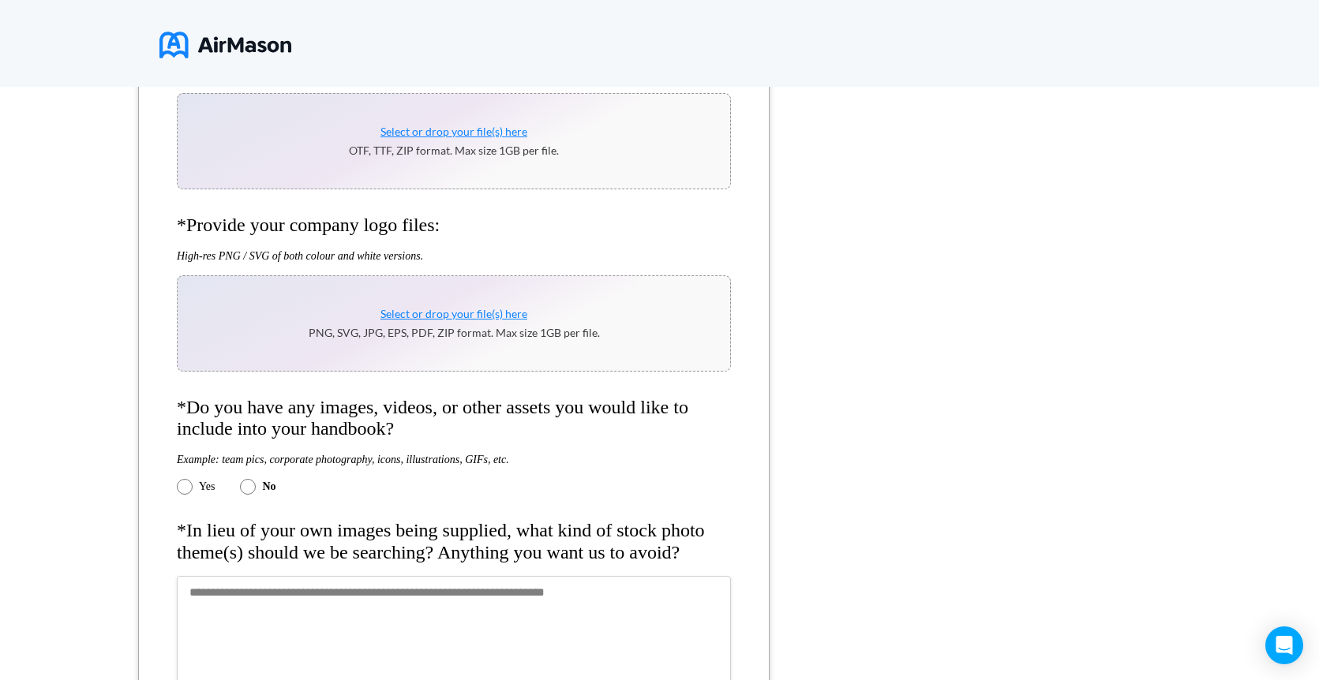
scroll to position [1132, 0]
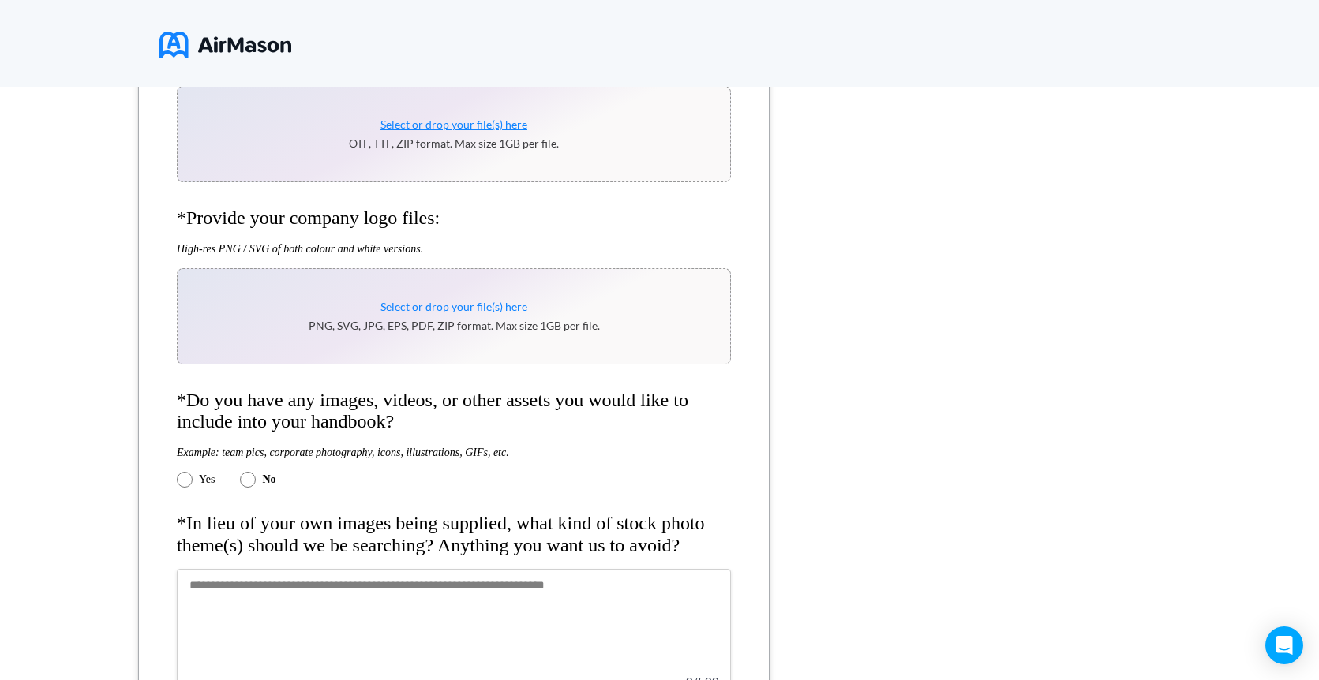
click at [185, 482] on form "**********" at bounding box center [453, 232] width 631 height 2138
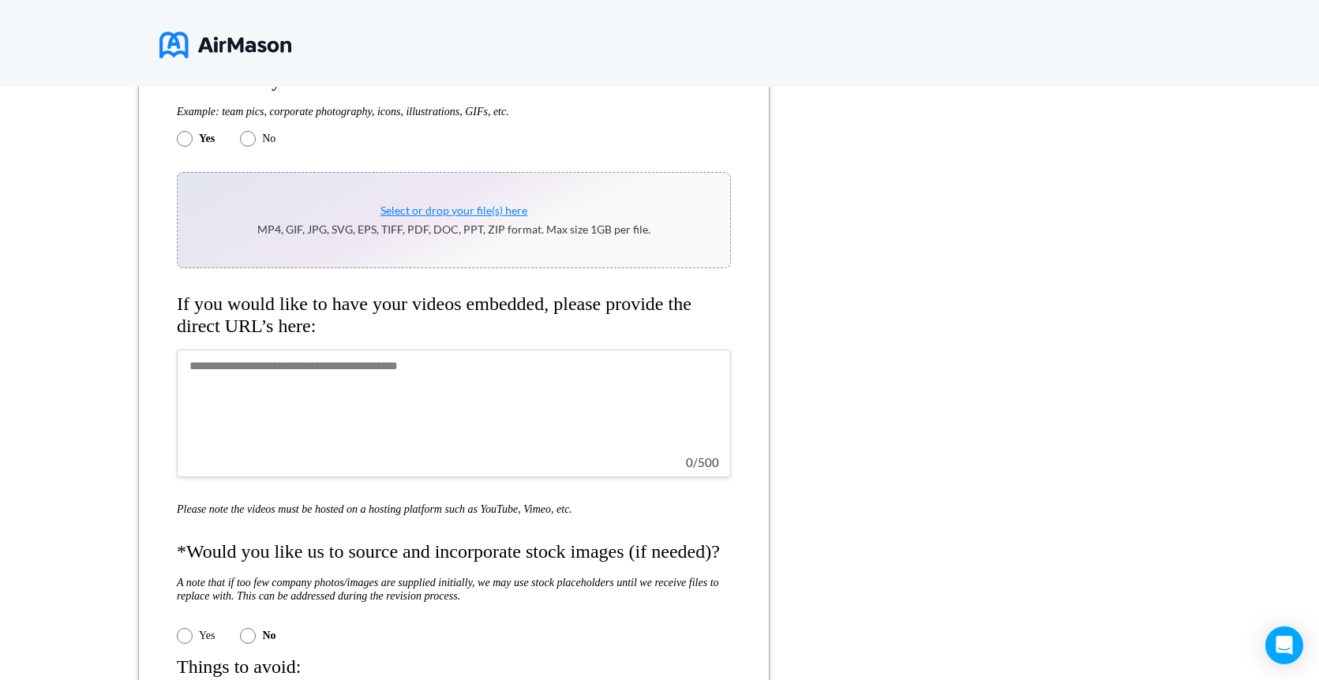
scroll to position [1468, 0]
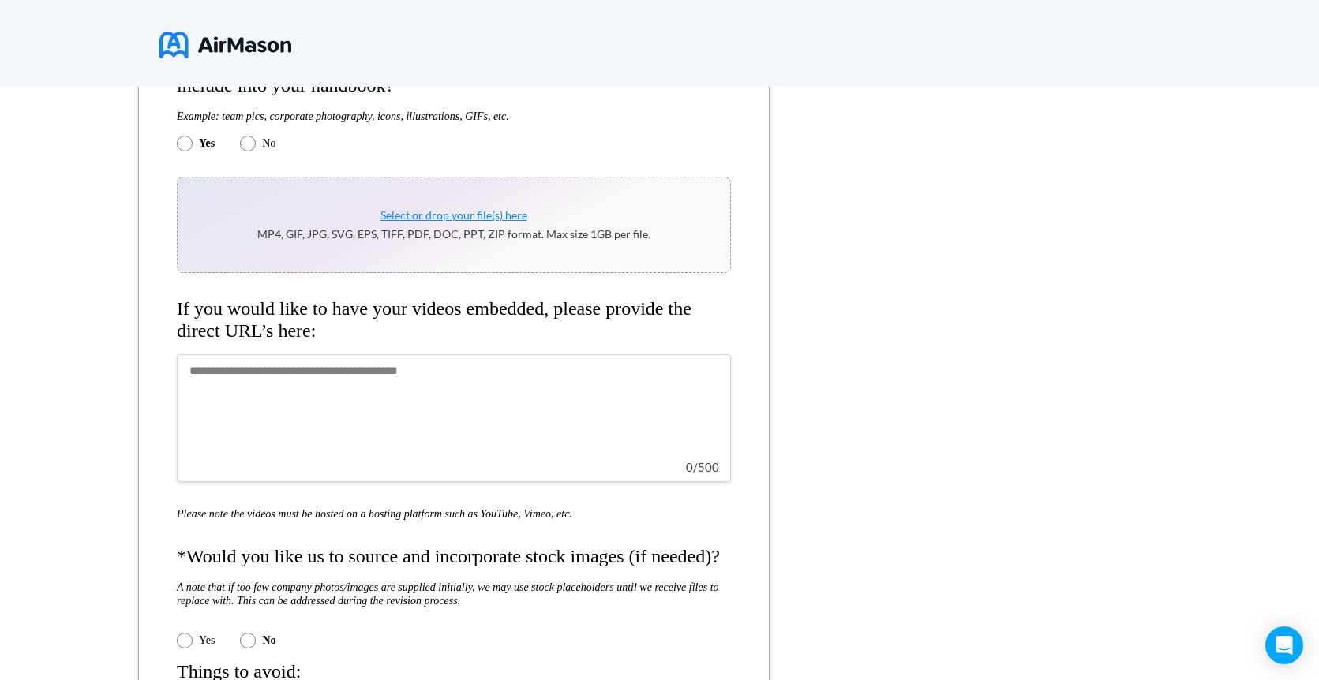
click at [450, 417] on textarea at bounding box center [454, 418] width 554 height 128
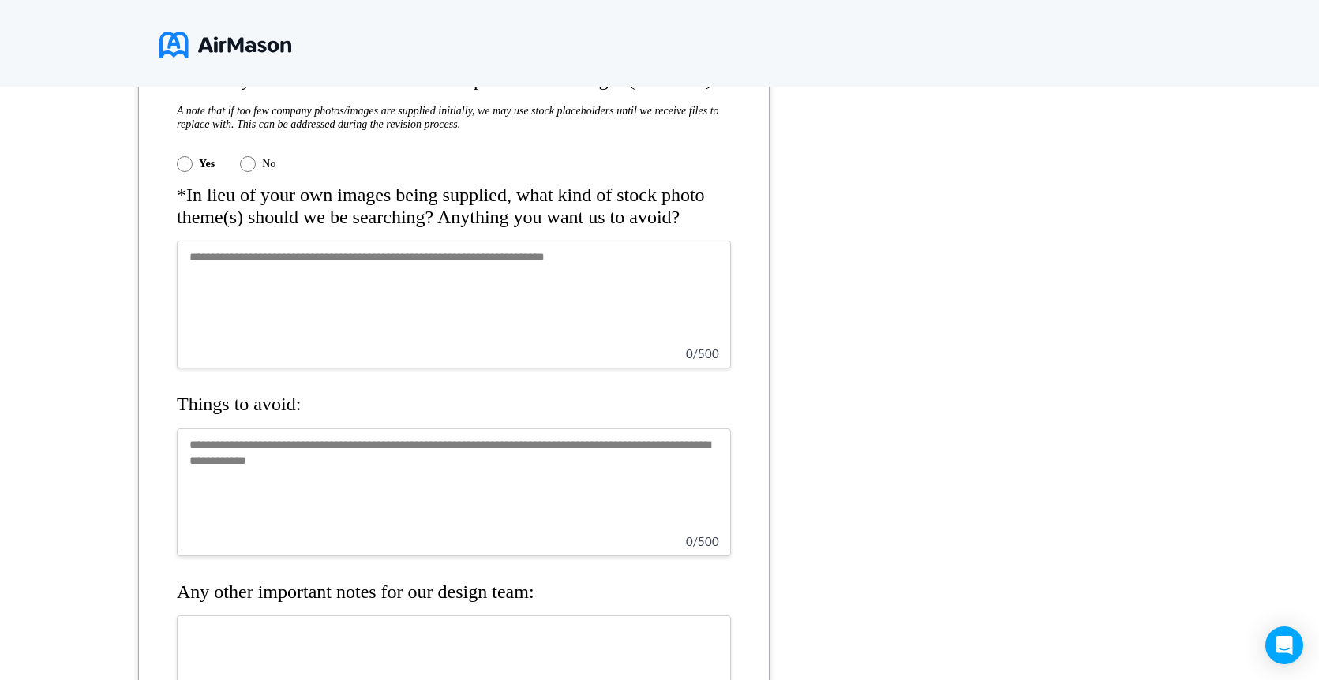
scroll to position [1941, 0]
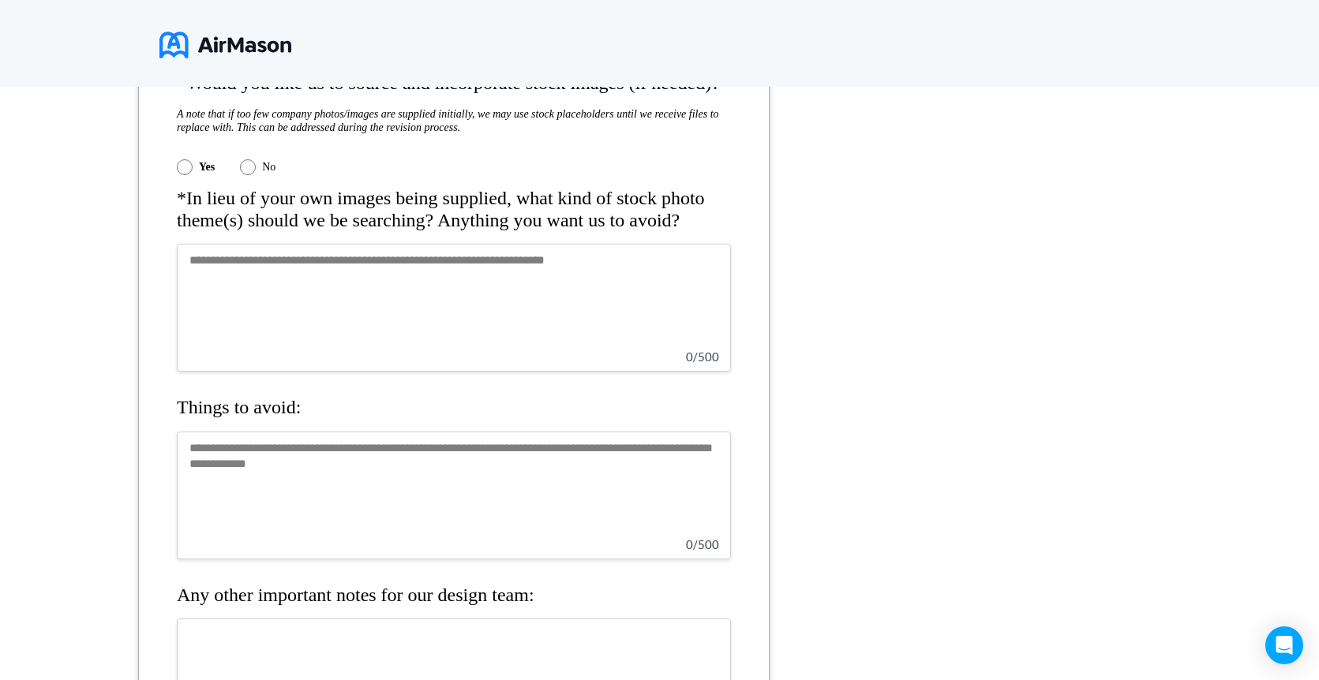
click at [587, 345] on textarea at bounding box center [454, 308] width 554 height 128
type textarea "*"
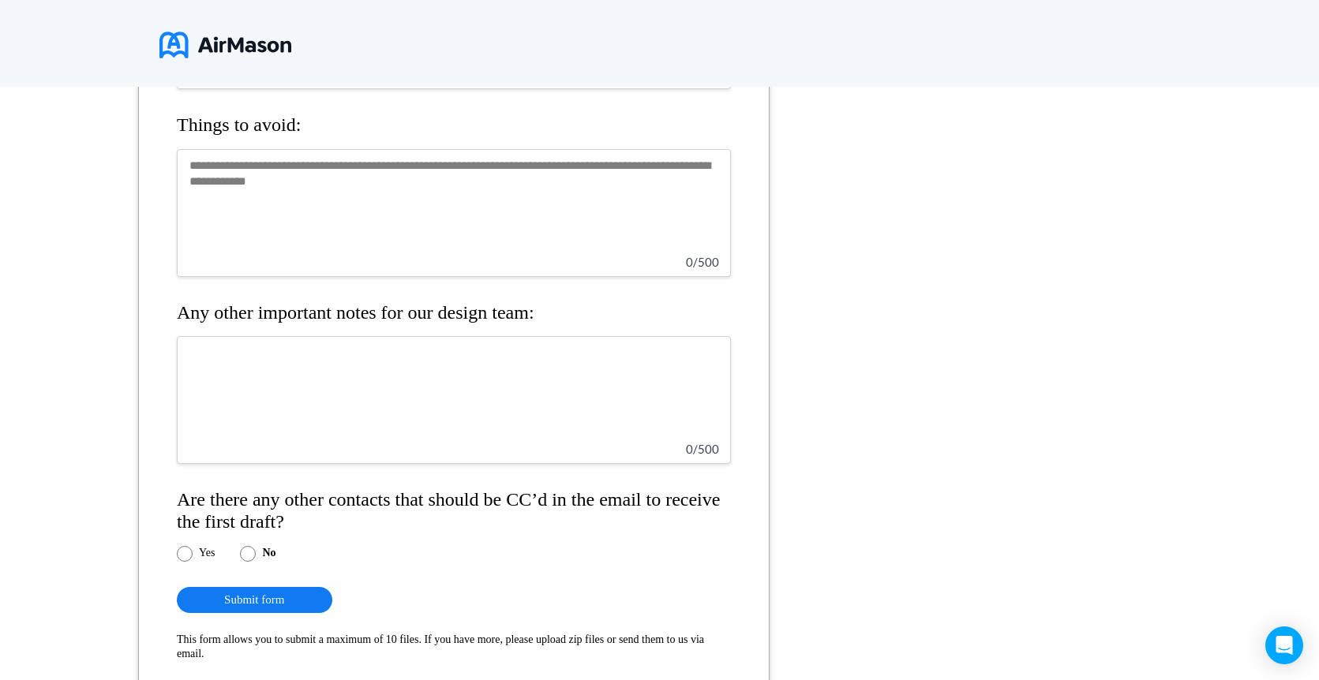
scroll to position [2241, 0]
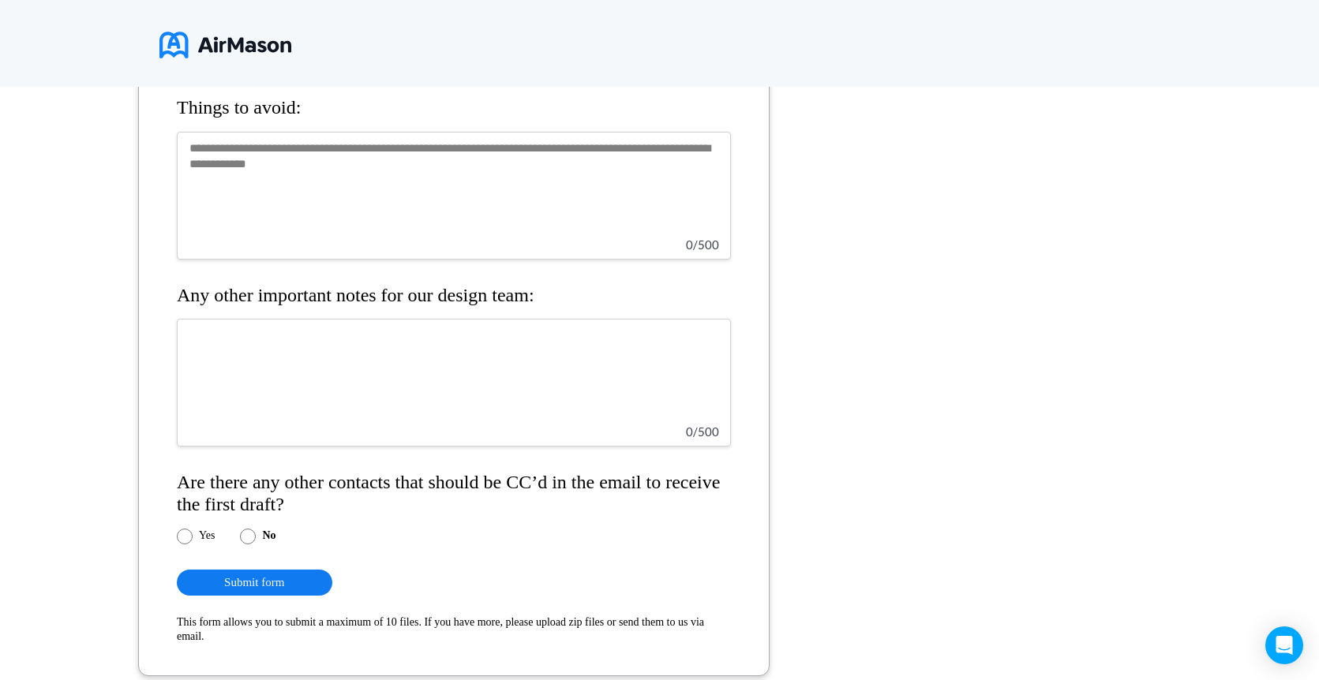
type textarea "**********"
click at [318, 436] on textarea at bounding box center [454, 383] width 554 height 128
click at [504, 419] on textarea "**********" at bounding box center [454, 383] width 554 height 128
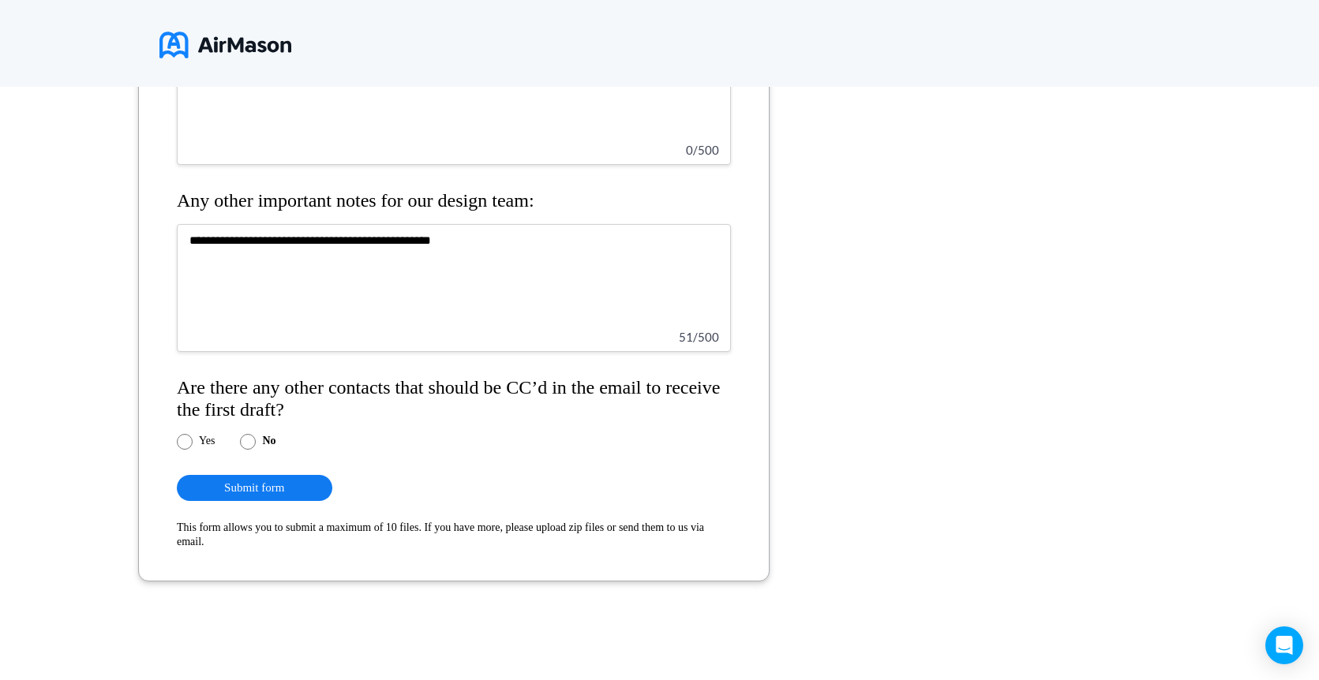
type textarea "**********"
click at [245, 488] on button "Submit form" at bounding box center [254, 488] width 155 height 26
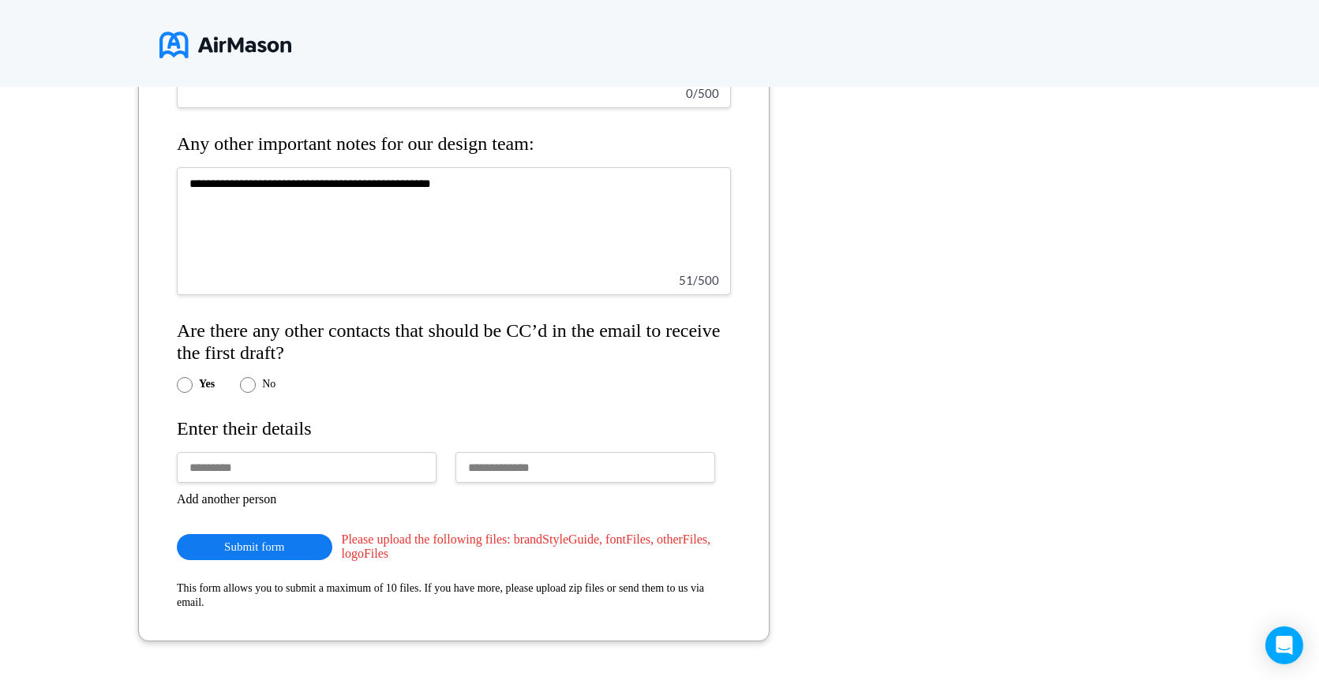
click at [242, 483] on input "text" at bounding box center [307, 467] width 260 height 31
type input "**********"
click at [546, 483] on input "email" at bounding box center [585, 467] width 260 height 31
click at [504, 483] on input "**********" at bounding box center [585, 467] width 260 height 31
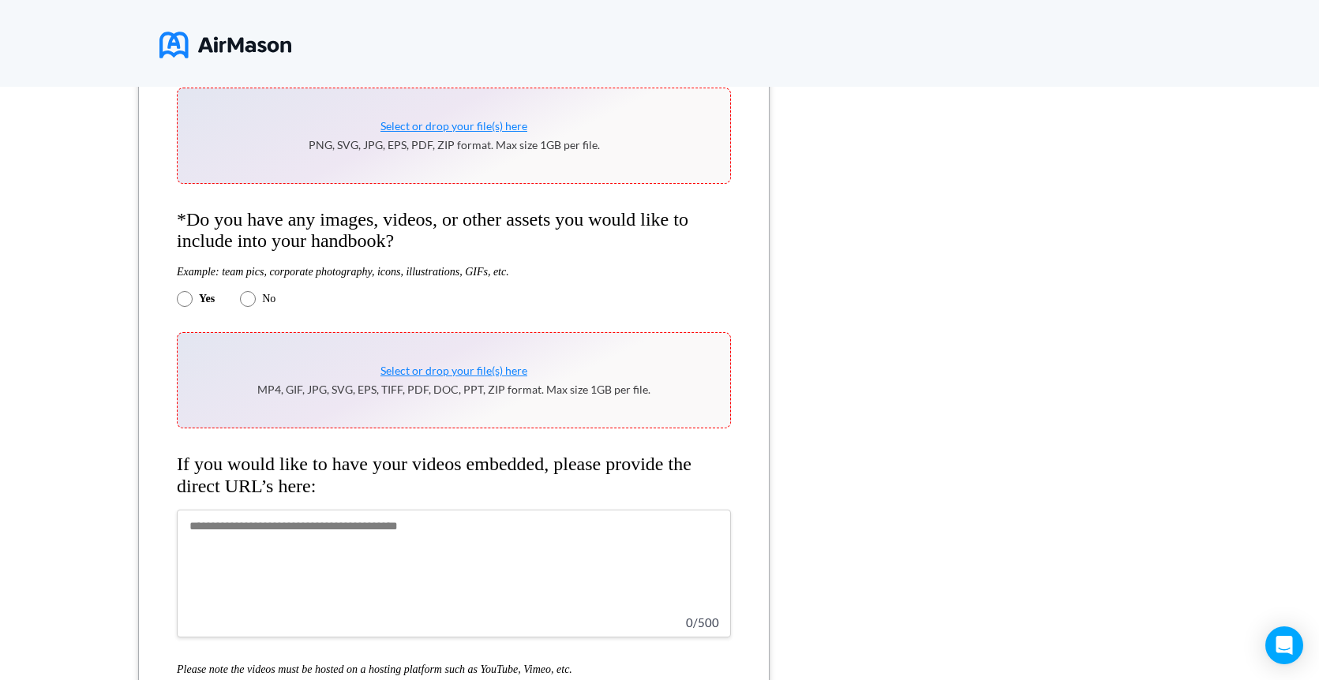
scroll to position [1270, 0]
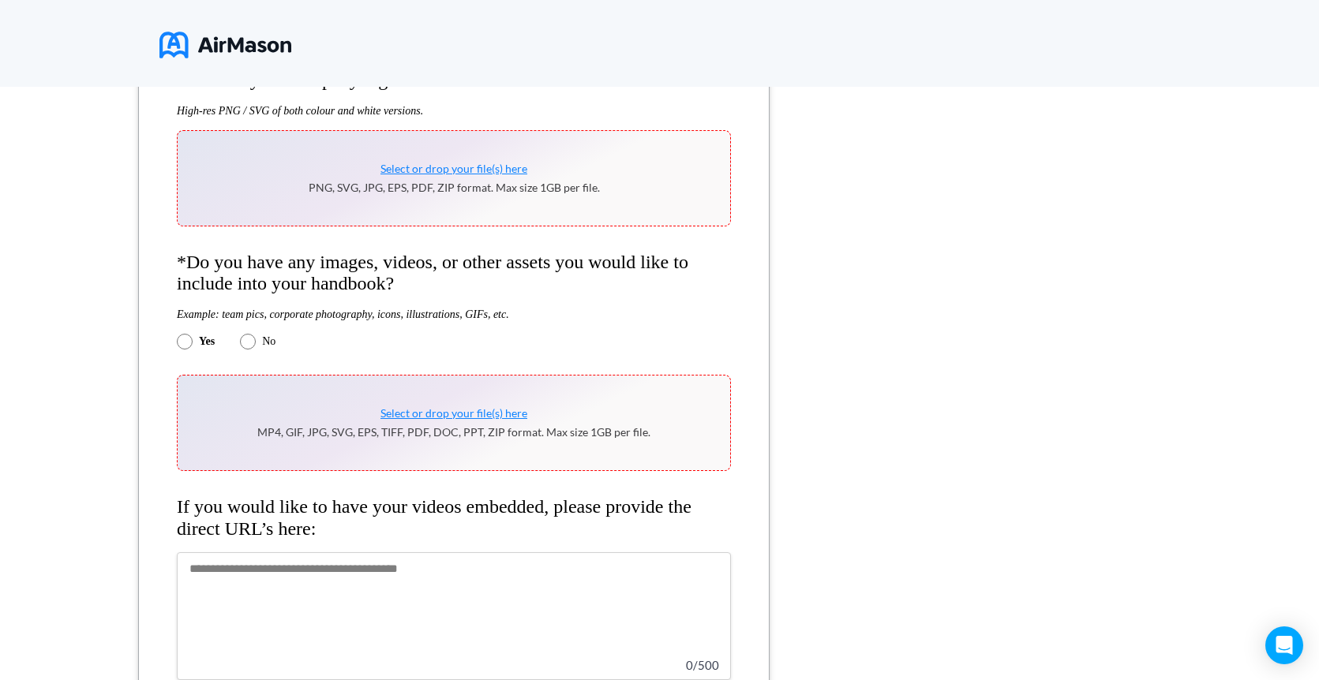
type input "**********"
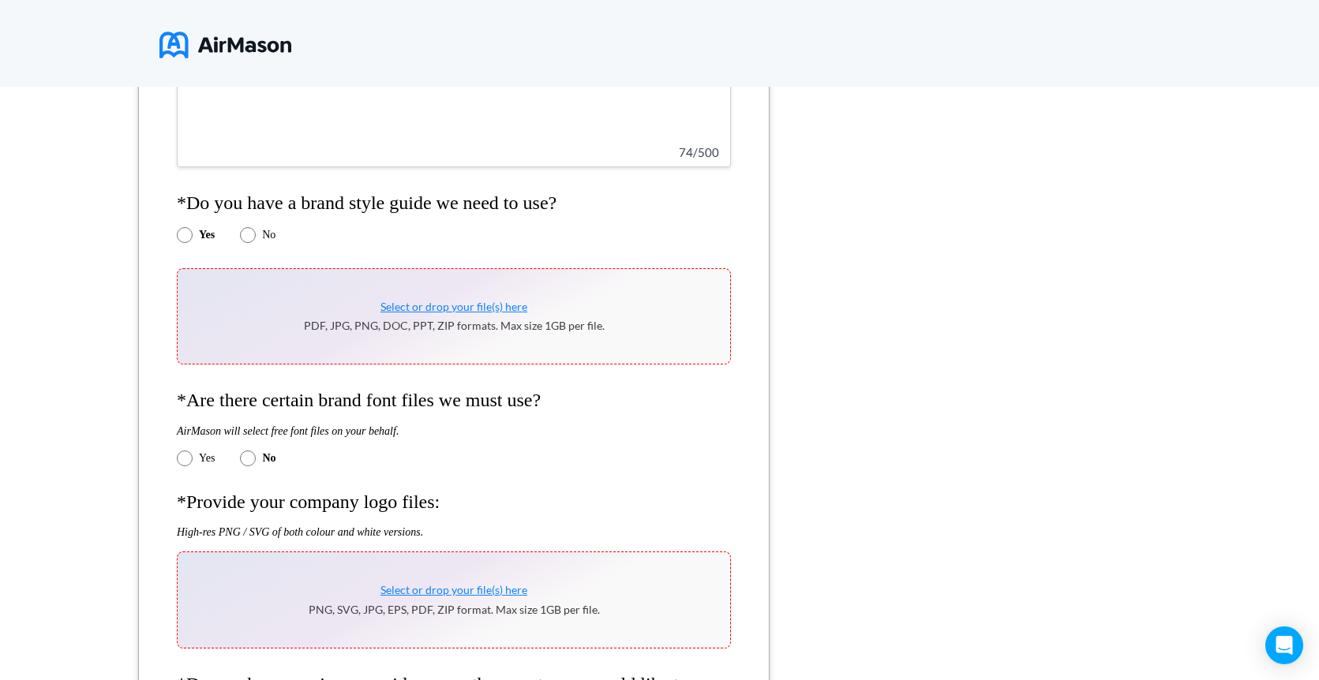
scroll to position [711, 0]
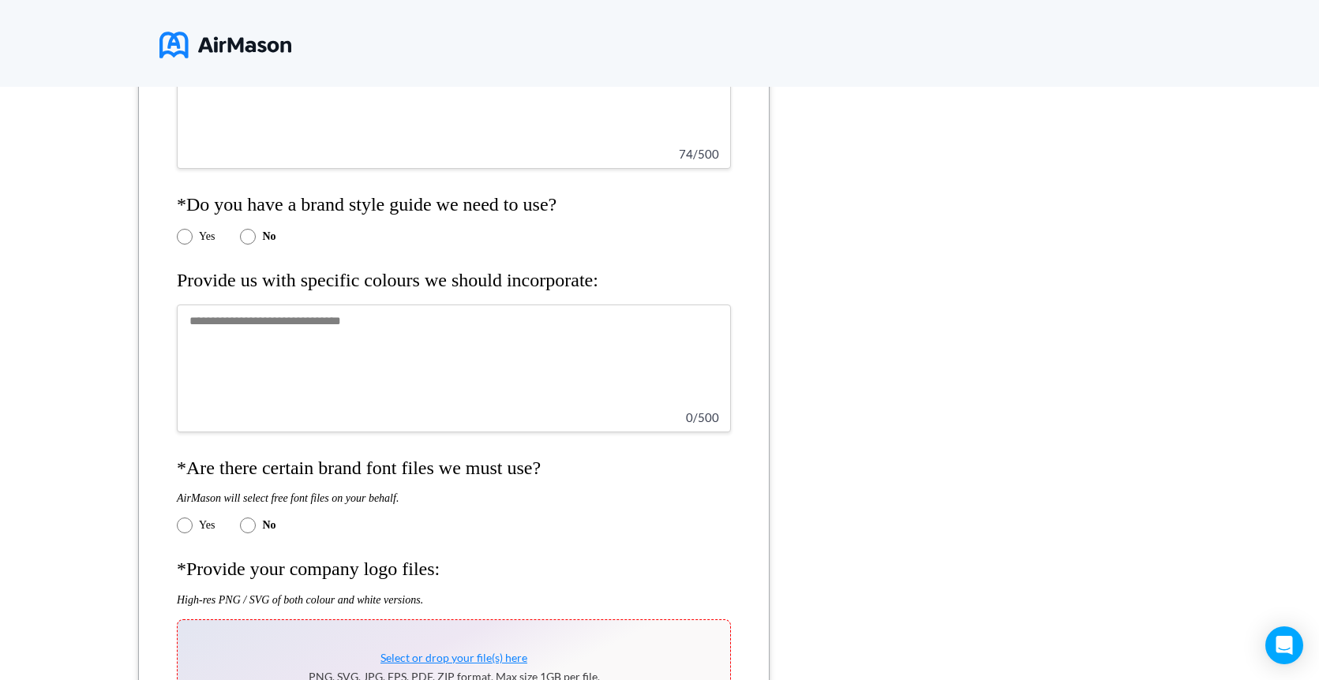
click at [551, 354] on textarea at bounding box center [454, 369] width 554 height 128
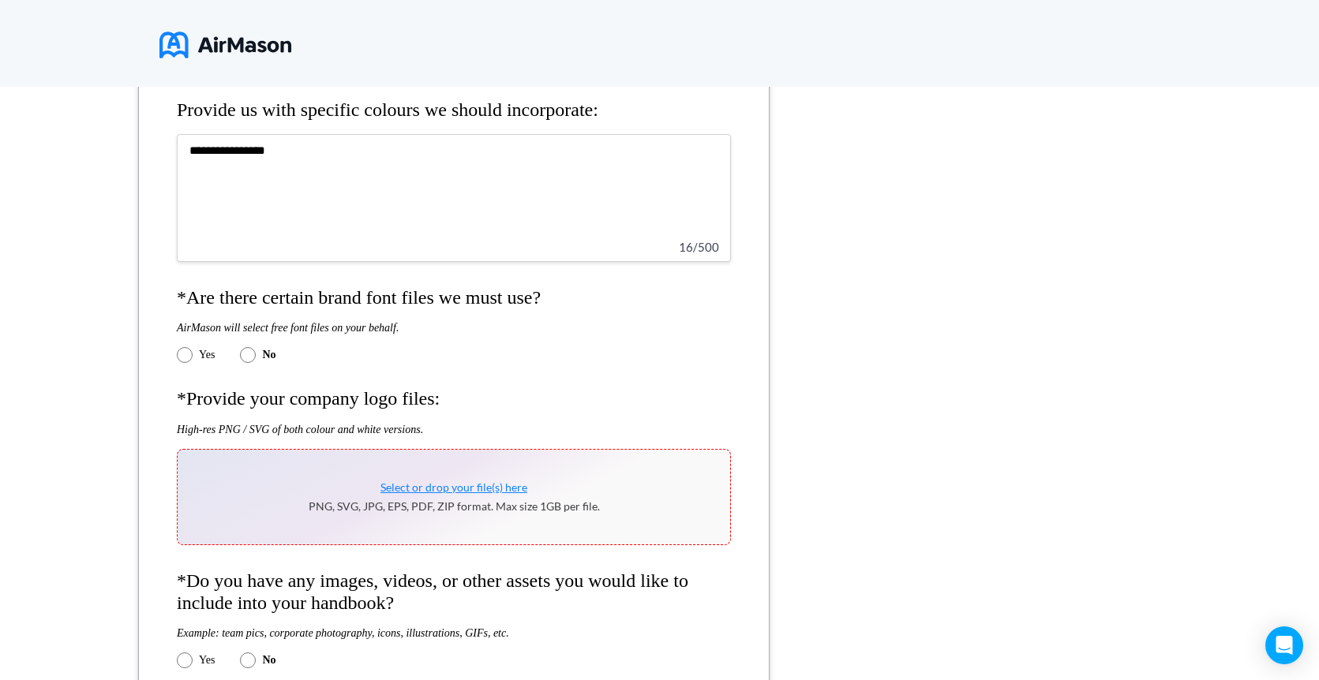
scroll to position [930, 0]
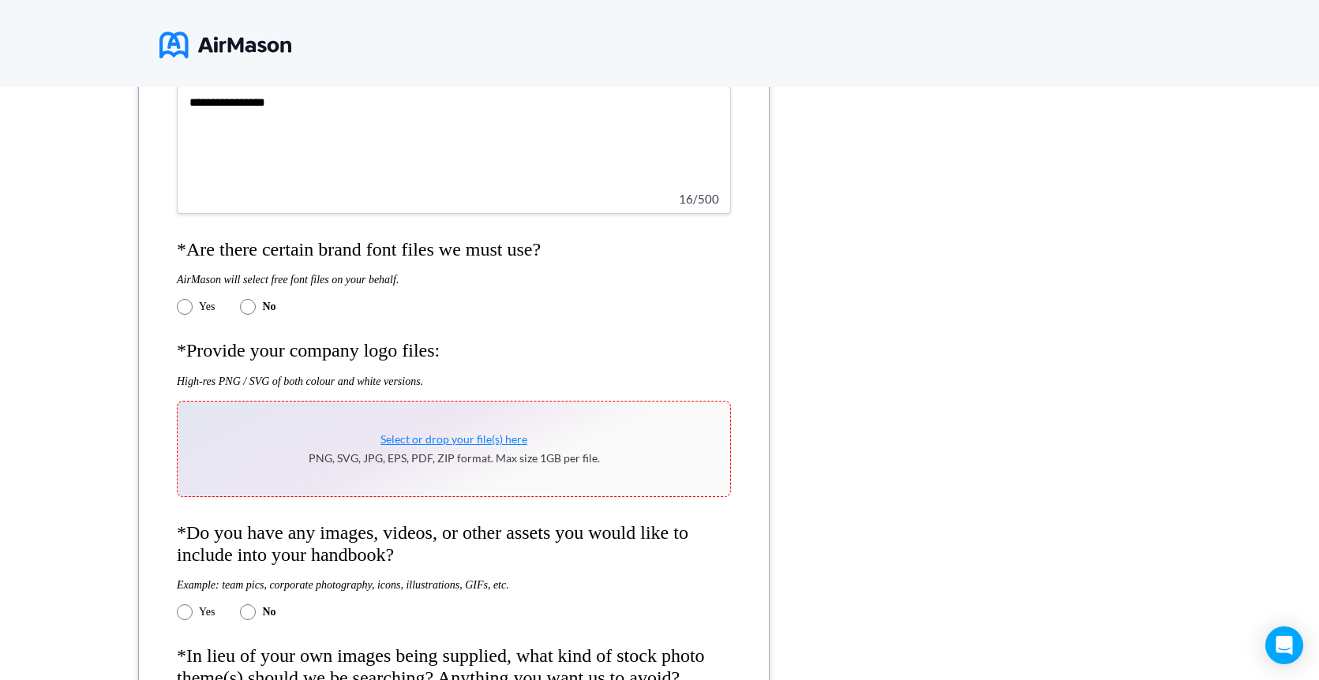
type textarea "**********"
click at [470, 440] on span "Select or drop your file(s) here" at bounding box center [453, 438] width 147 height 13
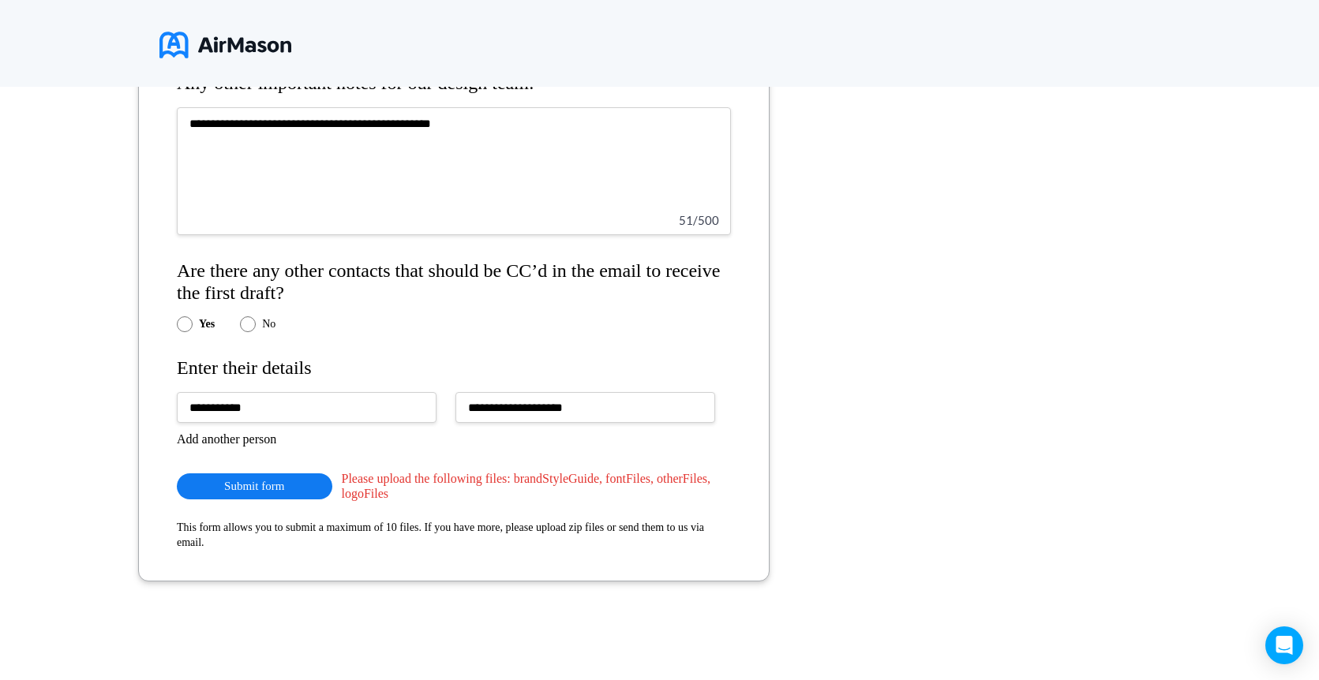
scroll to position [1947, 0]
click at [258, 493] on button "Submit form" at bounding box center [254, 487] width 155 height 26
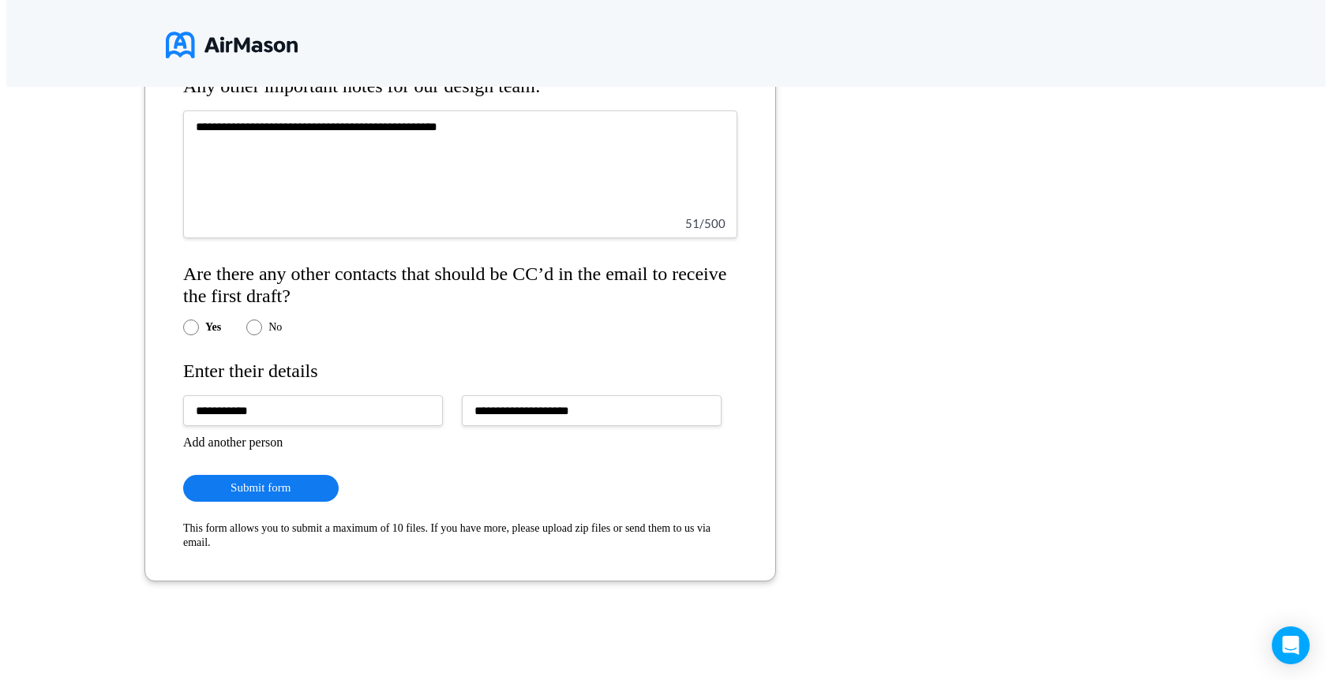
scroll to position [0, 0]
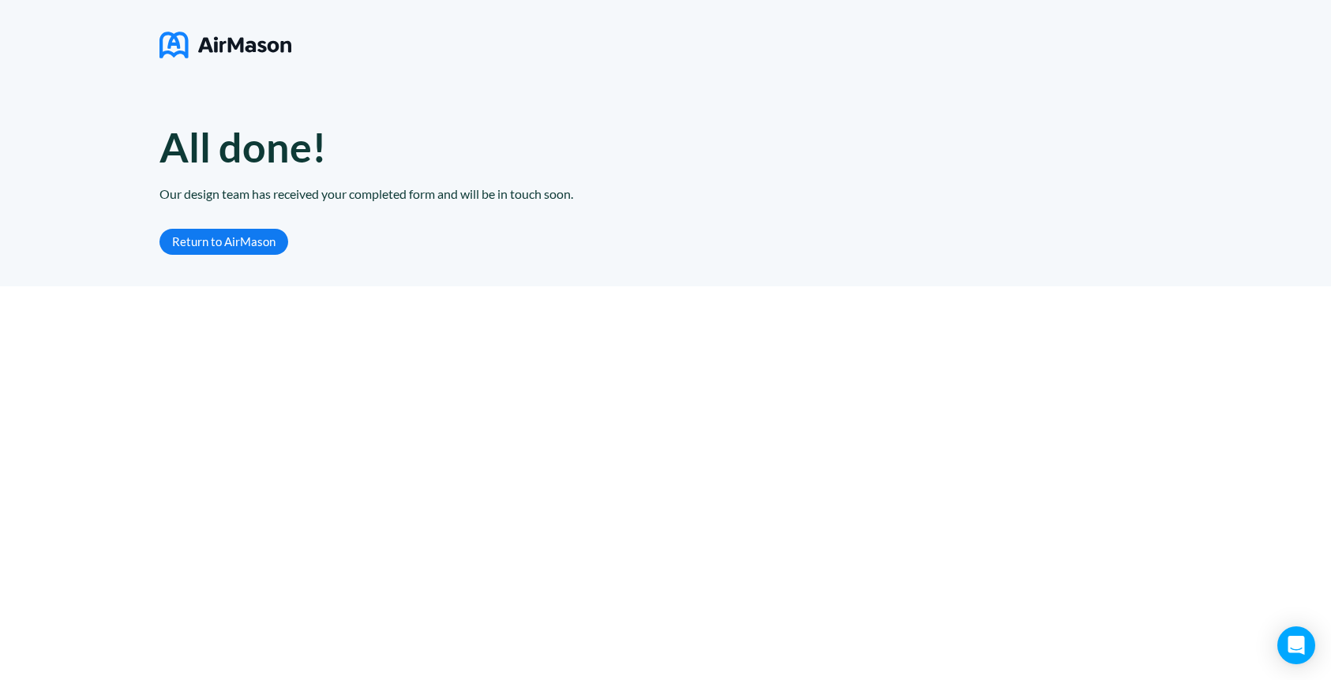
click at [229, 241] on link "Return to AirMason" at bounding box center [223, 242] width 129 height 26
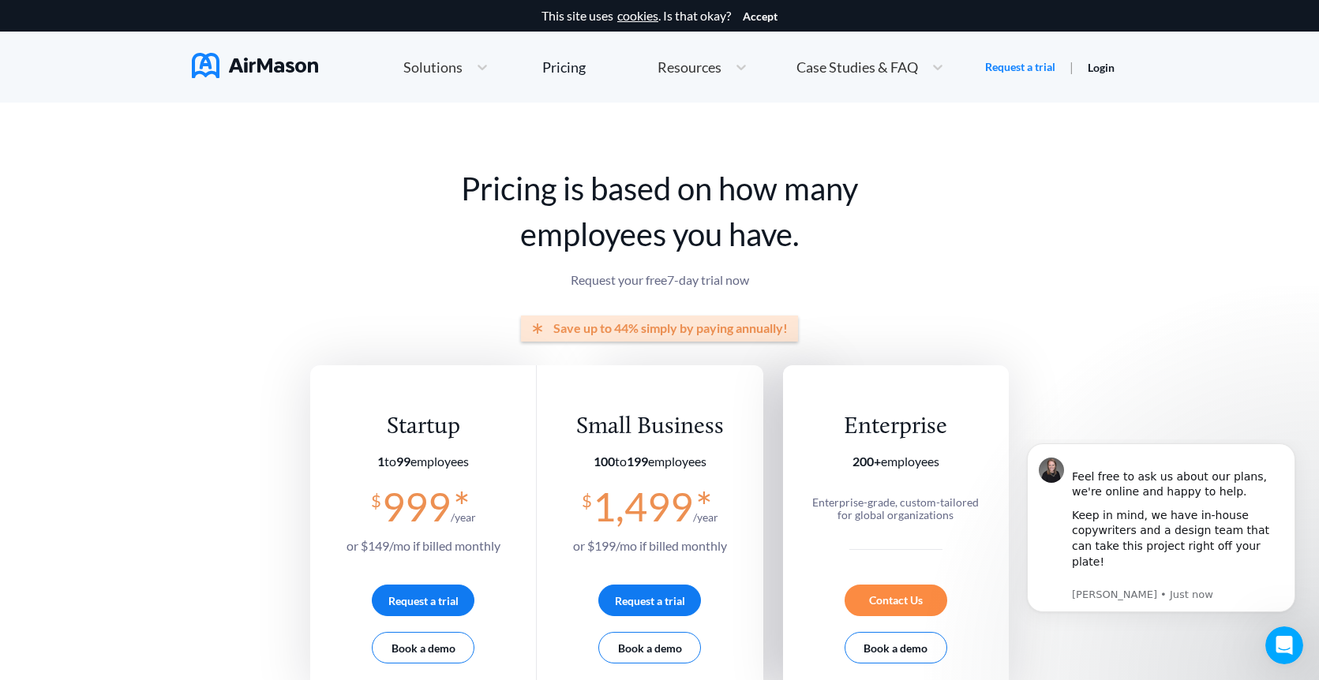
click at [417, 72] on span "Solutions" at bounding box center [432, 67] width 59 height 14
